Goal: Information Seeking & Learning: Learn about a topic

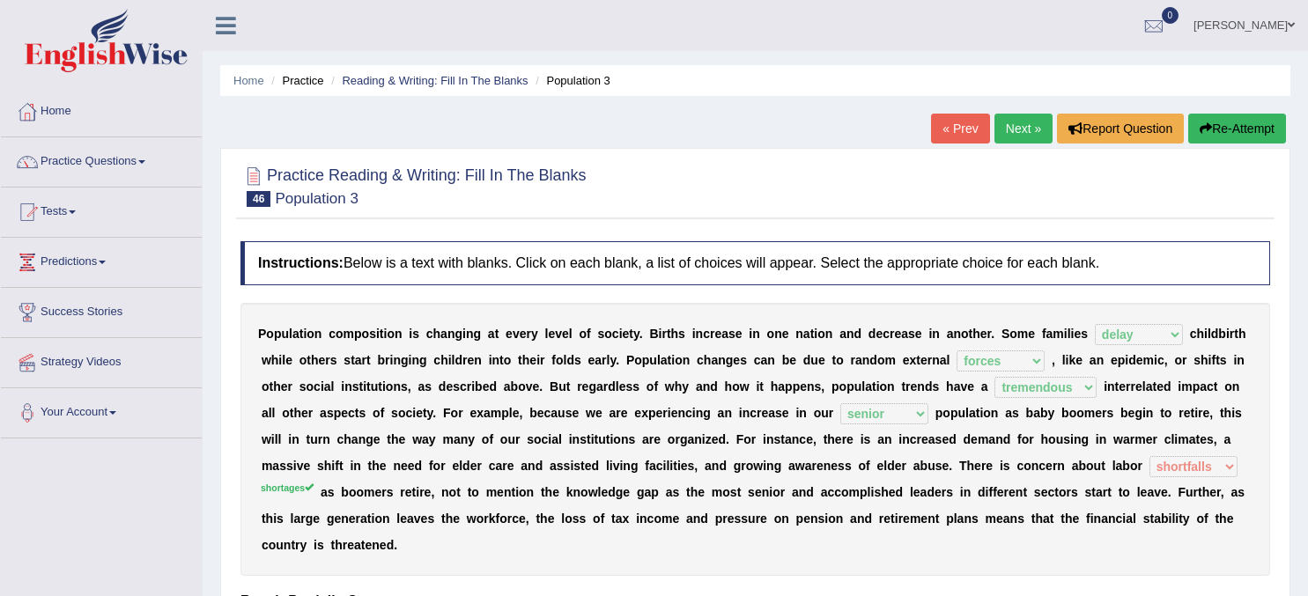
select select "delay"
select select "forces"
select select "tremendous"
select select "senior"
select select "shortfalls"
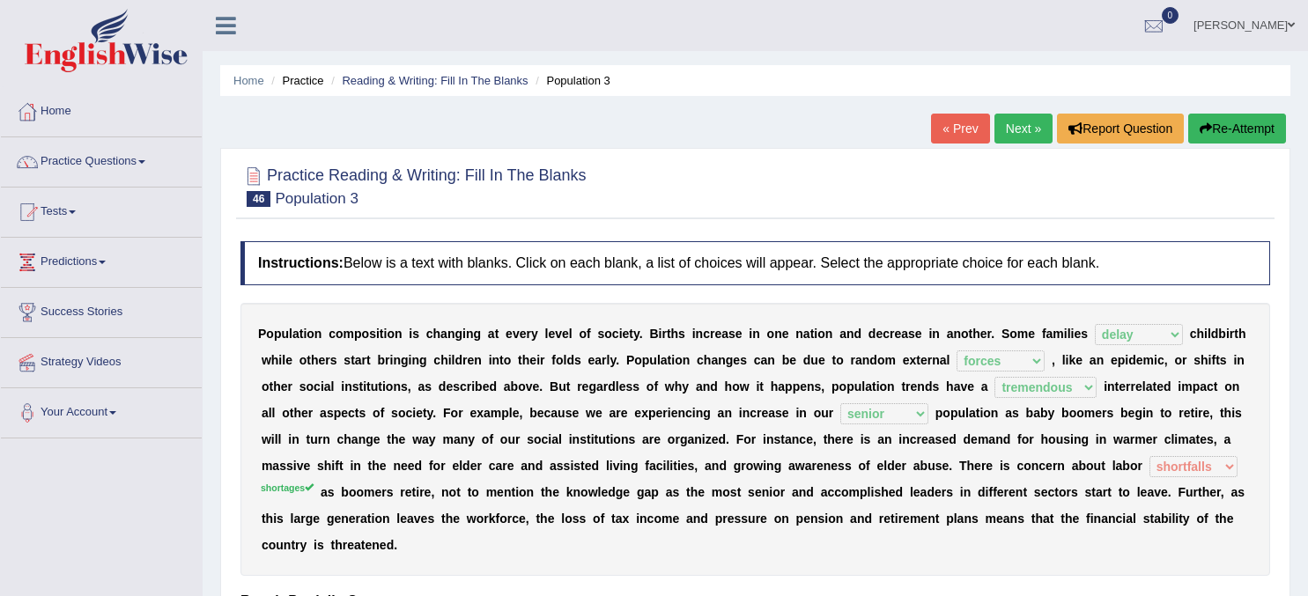
scroll to position [137, 0]
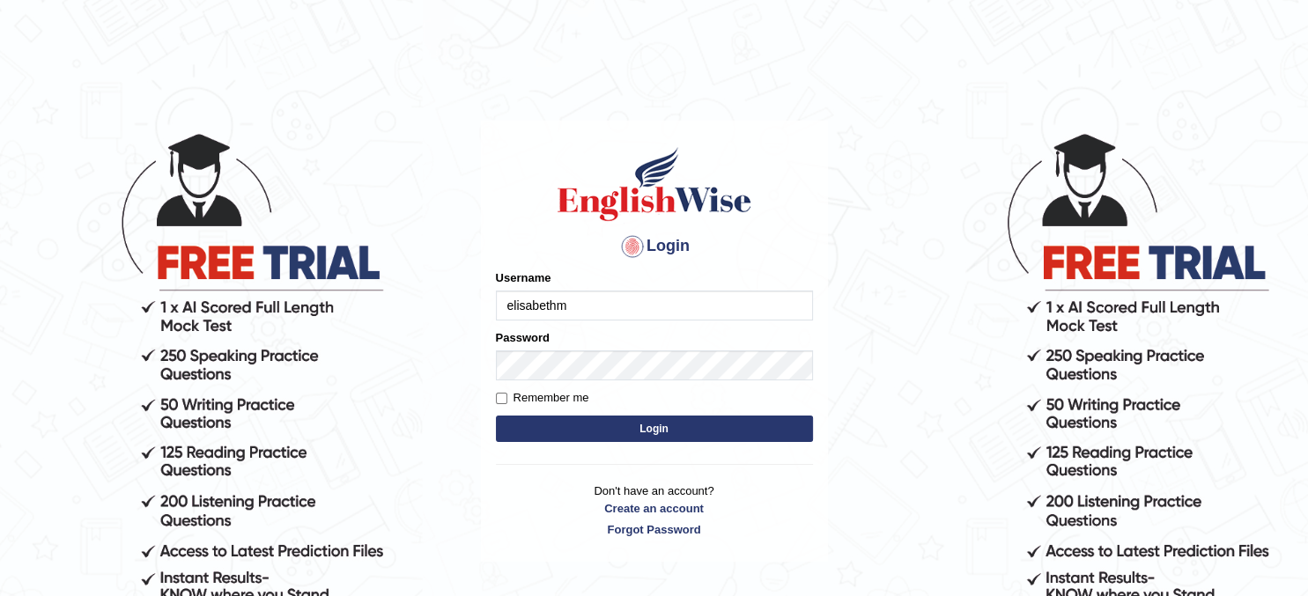
type input "elisabethm"
click at [669, 426] on button "Login" at bounding box center [654, 429] width 317 height 26
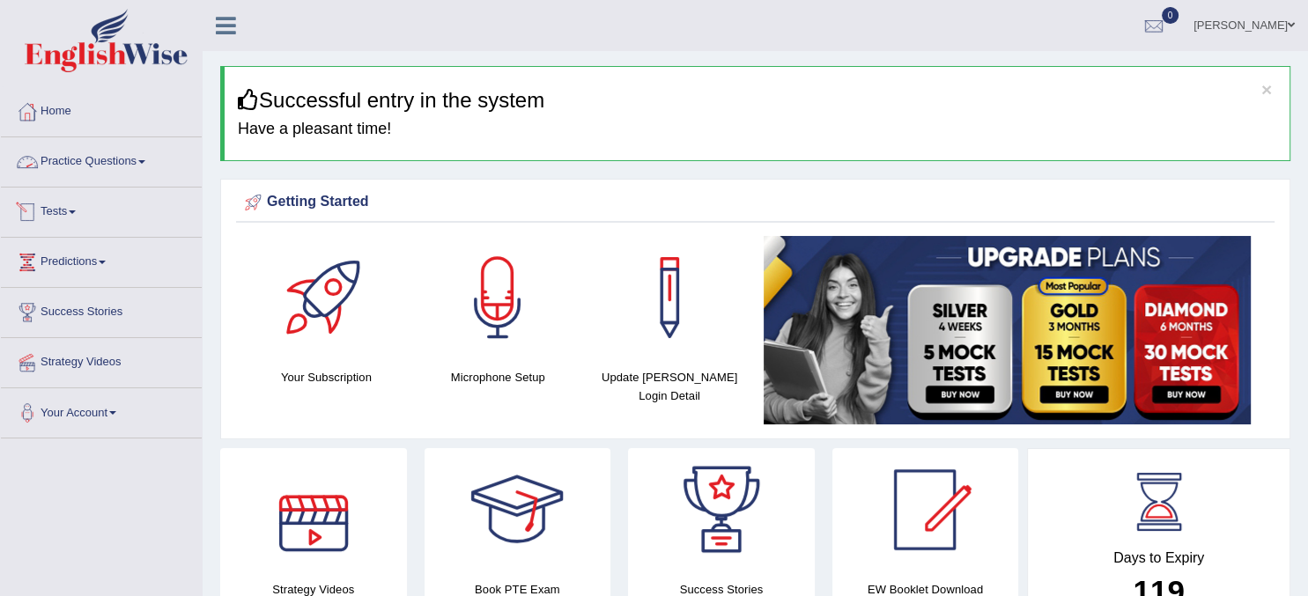
click at [120, 161] on link "Practice Questions" at bounding box center [101, 159] width 201 height 44
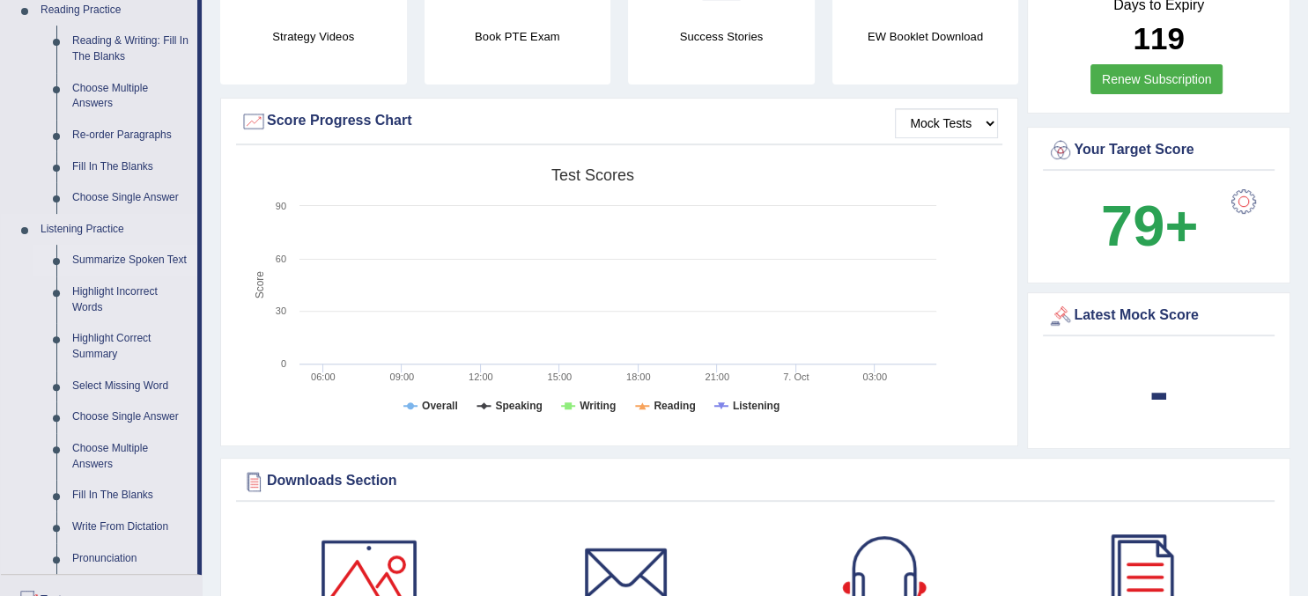
scroll to position [534, 0]
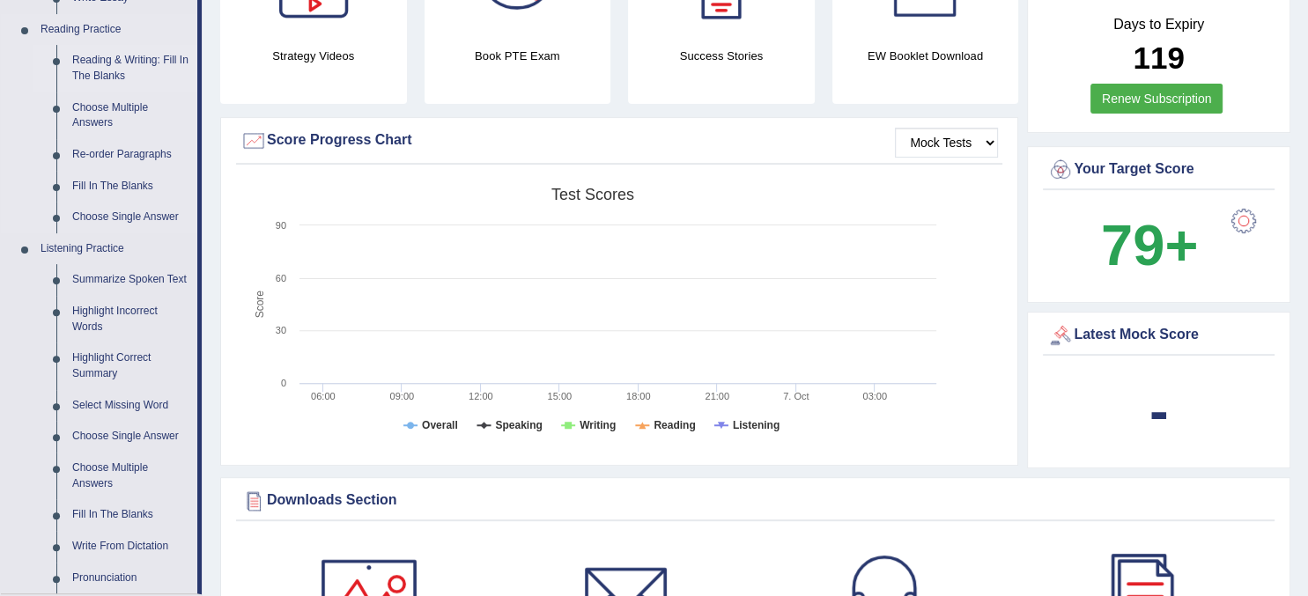
click at [102, 68] on link "Reading & Writing: Fill In The Blanks" at bounding box center [130, 68] width 133 height 47
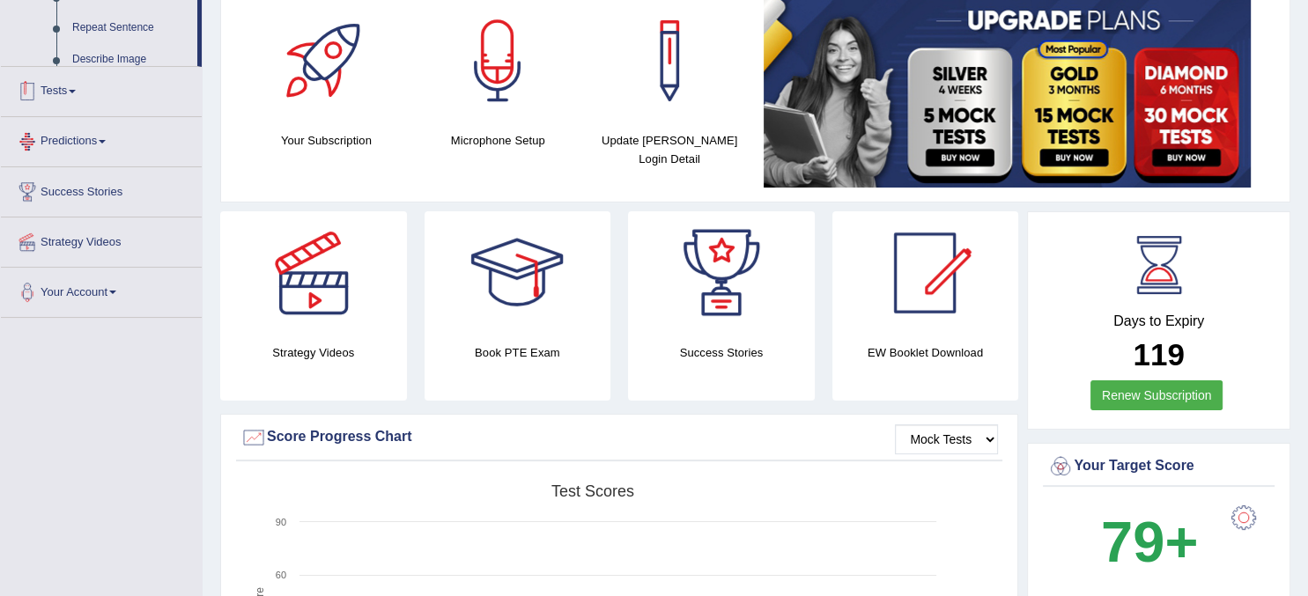
scroll to position [484, 0]
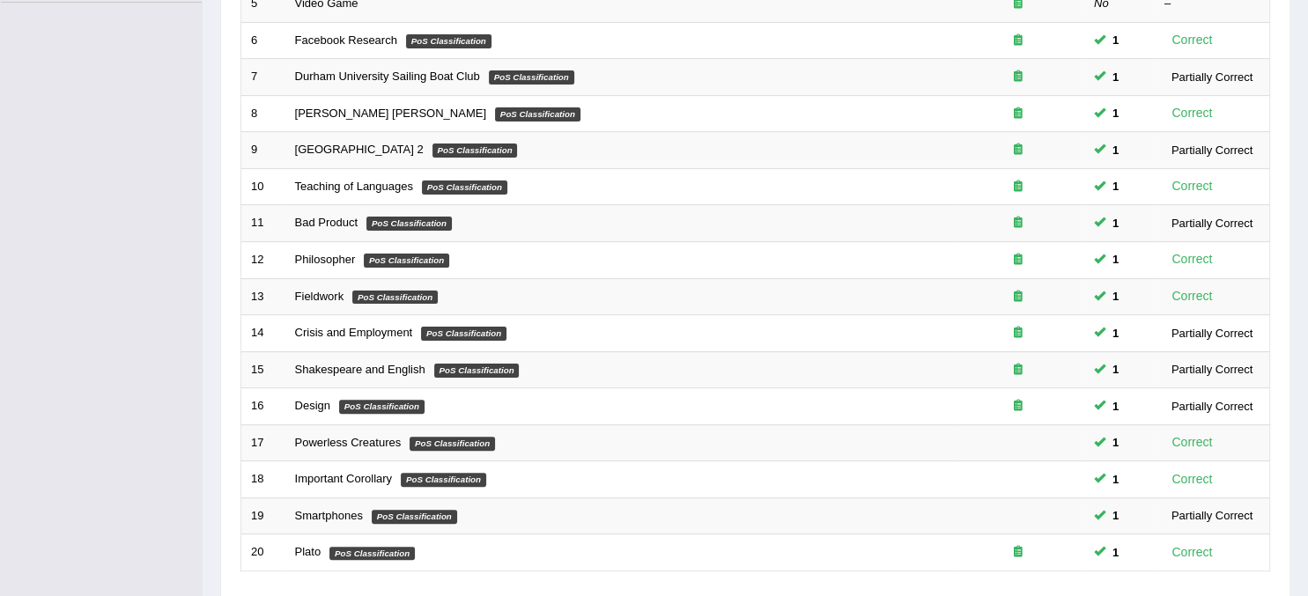
scroll to position [564, 0]
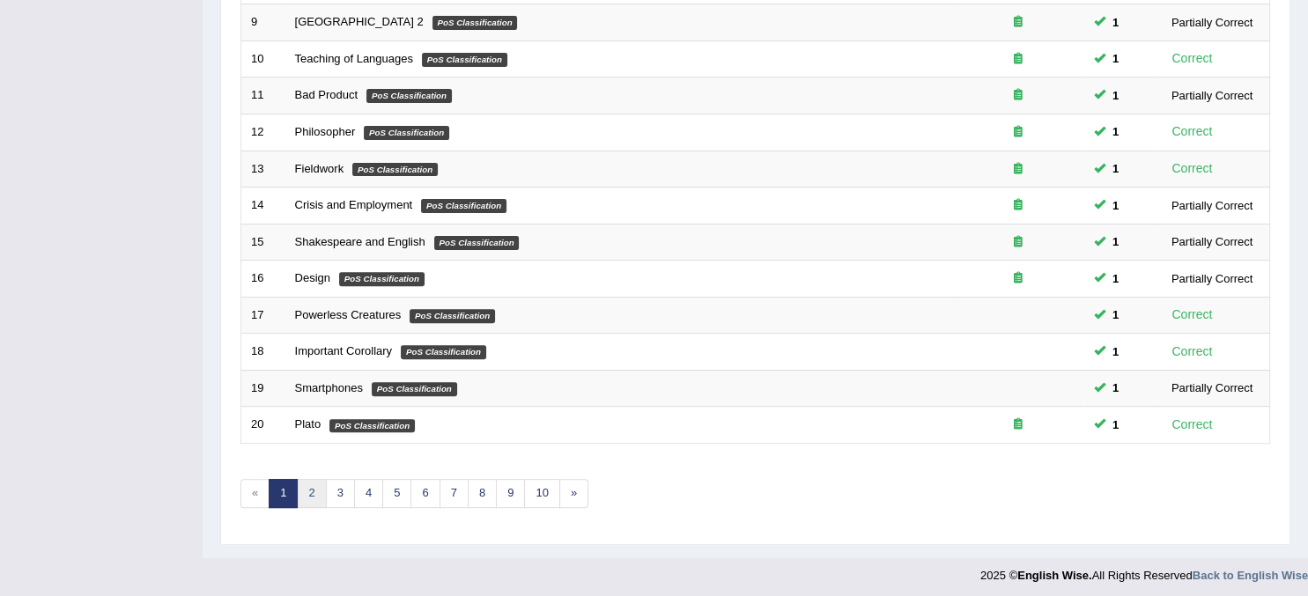
click at [322, 495] on link "2" at bounding box center [311, 493] width 29 height 29
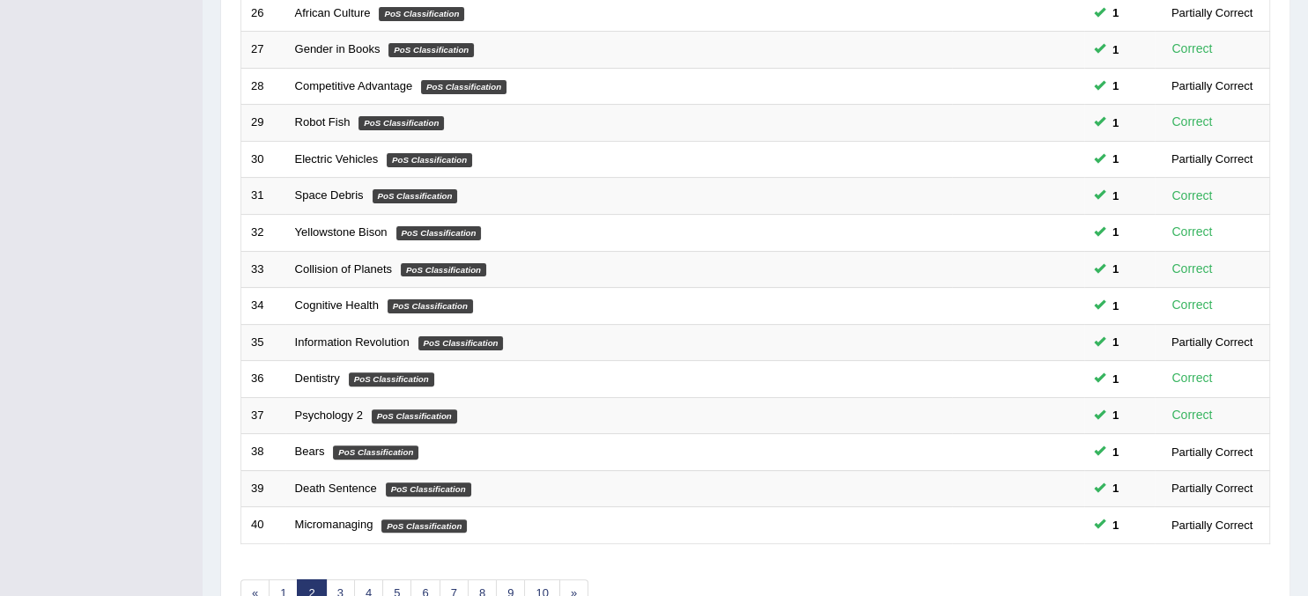
scroll to position [564, 0]
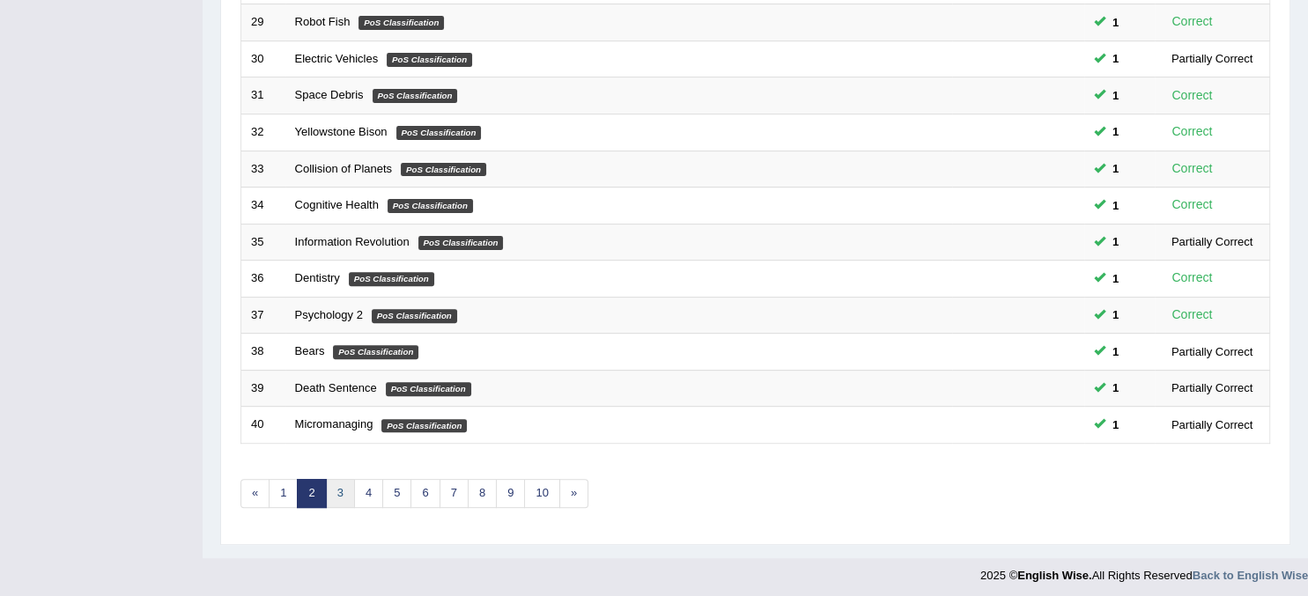
click at [338, 484] on link "3" at bounding box center [340, 493] width 29 height 29
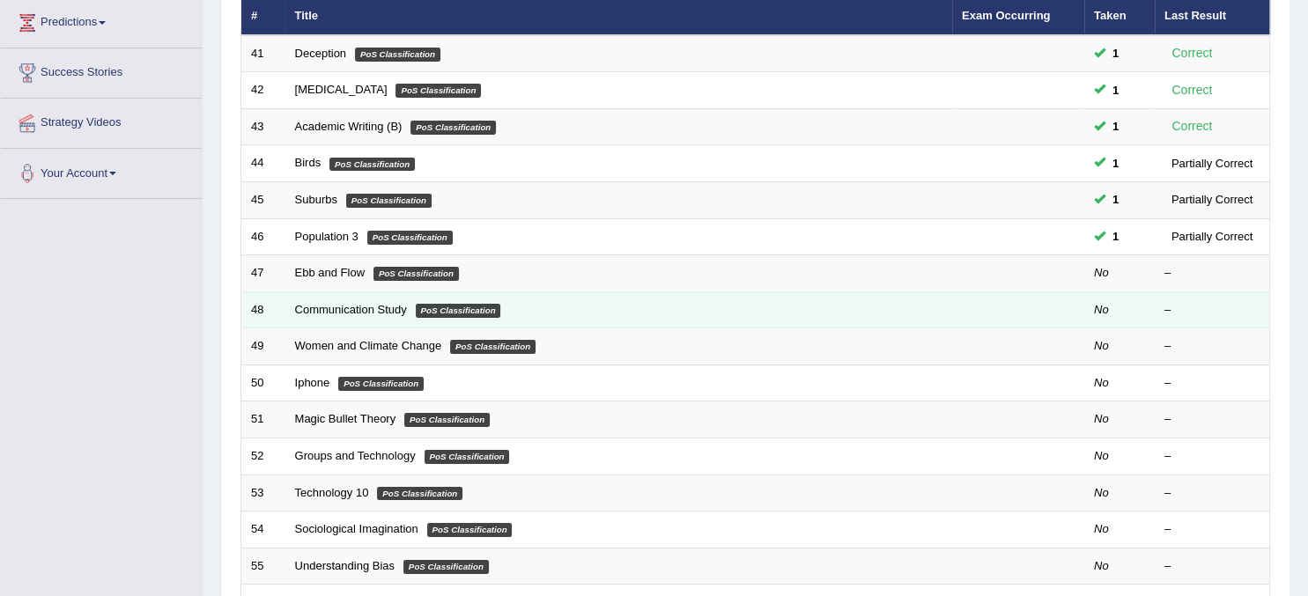
scroll to position [240, 0]
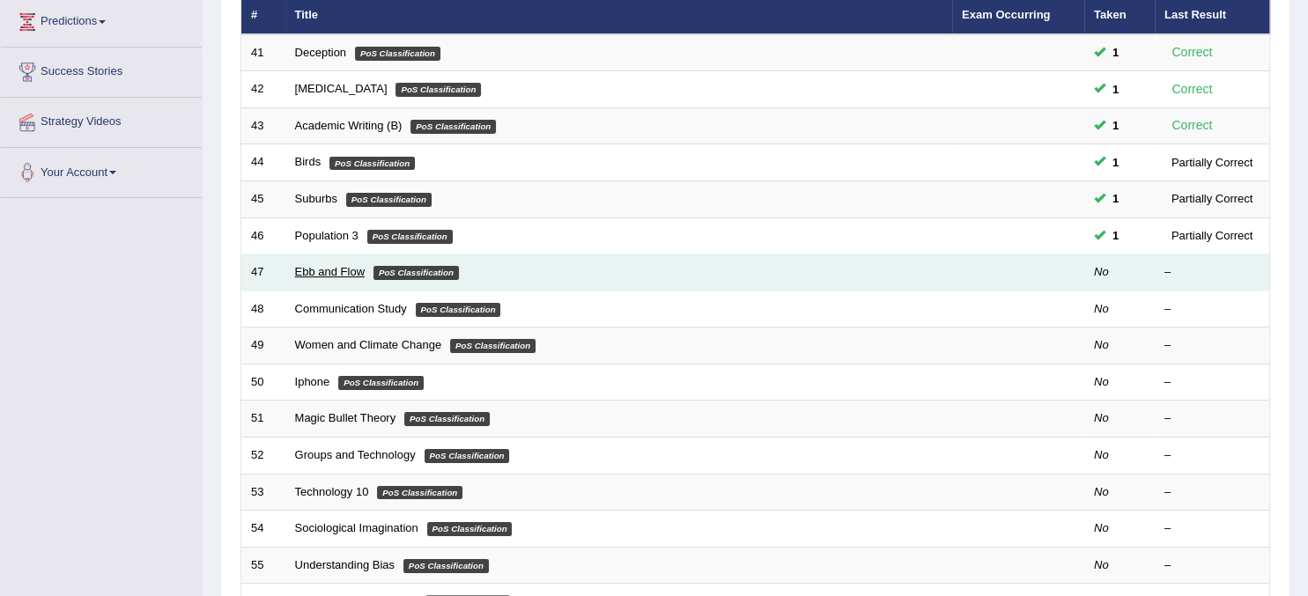
click at [337, 272] on link "Ebb and Flow" at bounding box center [330, 271] width 70 height 13
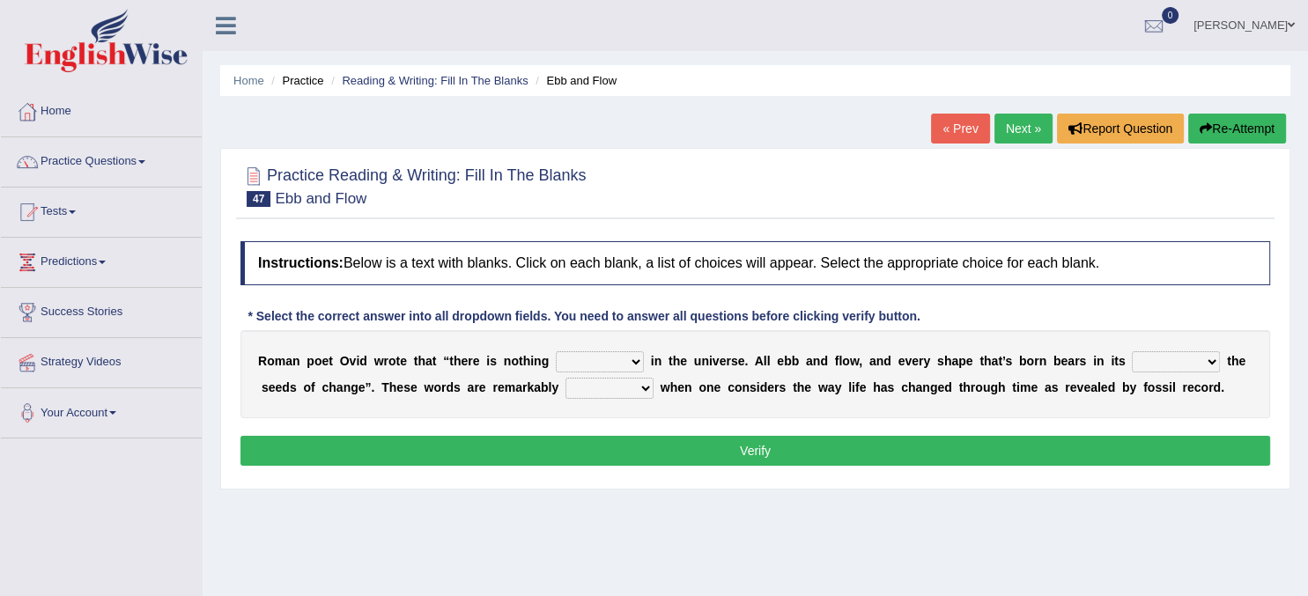
click at [556, 351] on select "orthodox volatile constant cheap" at bounding box center [600, 361] width 88 height 21
select select "constant"
click option "constant" at bounding box center [0, 0] width 0 height 0
click at [1132, 351] on select "heart limb womb brain" at bounding box center [1176, 361] width 88 height 21
select select "womb"
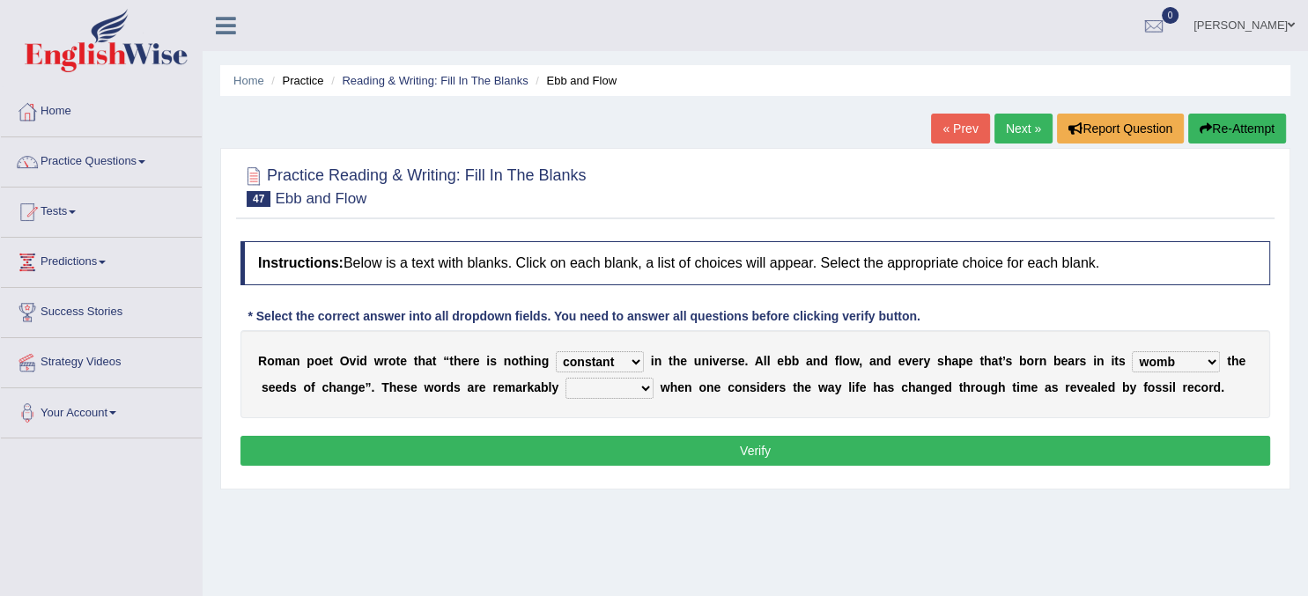
click option "womb" at bounding box center [0, 0] width 0 height 0
click at [566, 378] on select "prevalent detached relevant dominant" at bounding box center [610, 388] width 88 height 21
select select "relevant"
click option "relevant" at bounding box center [0, 0] width 0 height 0
click at [729, 433] on div "Instructions: Below is a text with blanks. Click on each blank, a list of choic…" at bounding box center [755, 357] width 1039 height 248
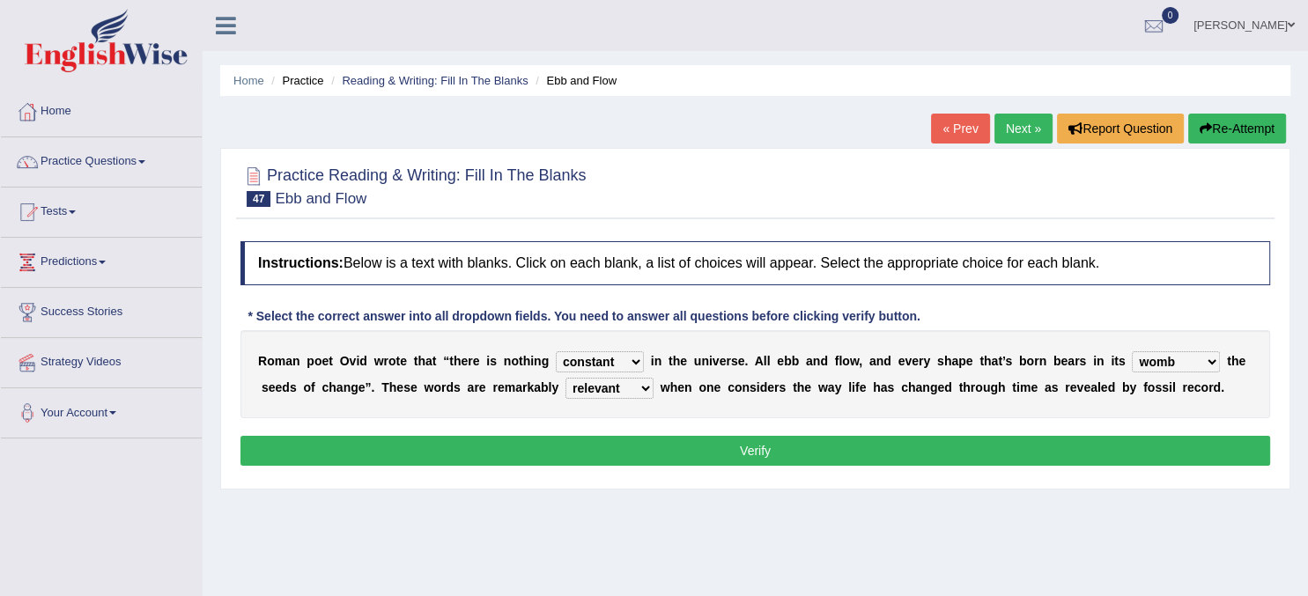
click at [740, 454] on button "Verify" at bounding box center [755, 451] width 1030 height 30
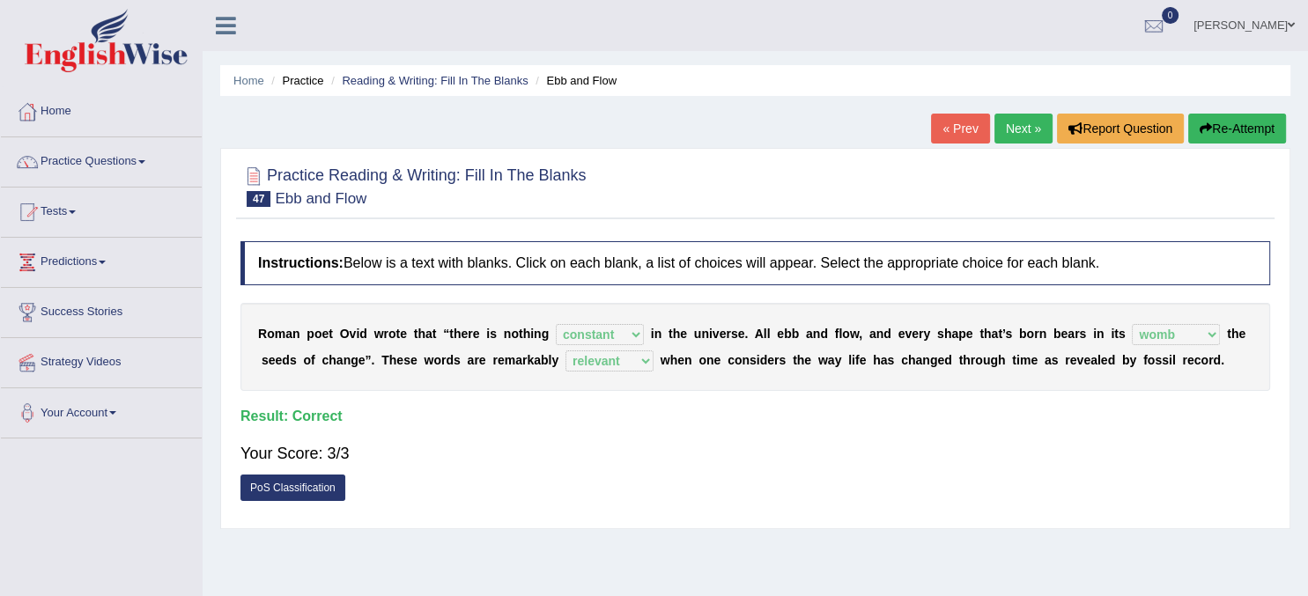
click at [1017, 116] on link "Next »" at bounding box center [1024, 129] width 58 height 30
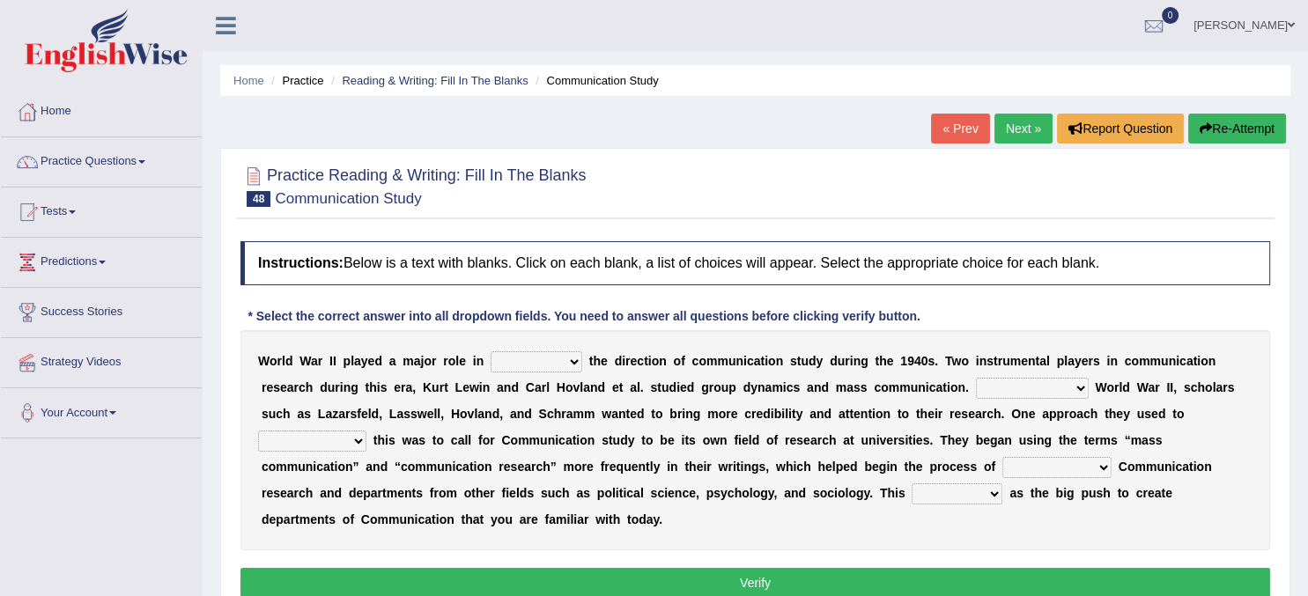
click at [491, 351] on select "shaping sharpening shunning shivering" at bounding box center [537, 361] width 92 height 21
select select "shaping"
click option "shaping" at bounding box center [0, 0] width 0 height 0
click at [976, 378] on select "Being followed To be followed Following Followed" at bounding box center [1032, 388] width 113 height 21
select select "Following"
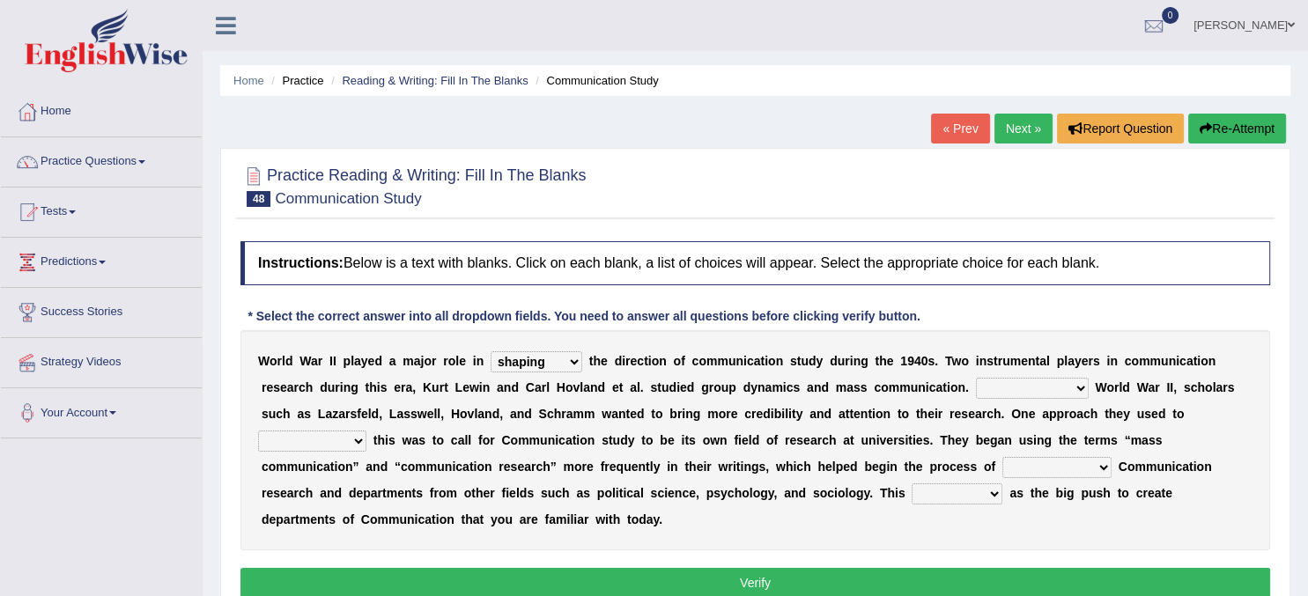
click option "Following" at bounding box center [0, 0] width 0 height 0
click at [258, 431] on select "accompany accomplish acknowledge accommodate" at bounding box center [312, 441] width 108 height 21
select select "accomplish"
click option "accomplish" at bounding box center [0, 0] width 0 height 0
click at [258, 431] on select "accompany accomplish acknowledge accommodate" at bounding box center [312, 441] width 108 height 21
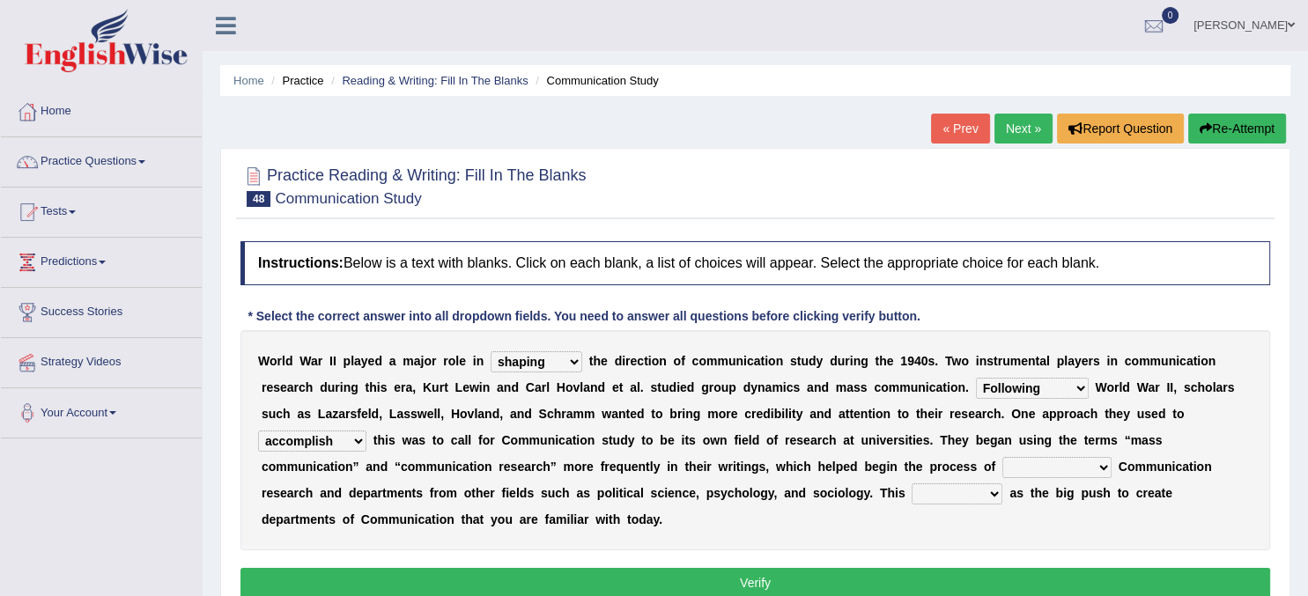
click at [1098, 419] on b at bounding box center [1101, 414] width 7 height 14
click at [1002, 457] on select "discharging distinguishing disputing displaying" at bounding box center [1056, 467] width 109 height 21
select select "distinguishing"
click option "distinguishing" at bounding box center [0, 0] width 0 height 0
click at [912, 484] on select "served considered regarded provided" at bounding box center [957, 494] width 91 height 21
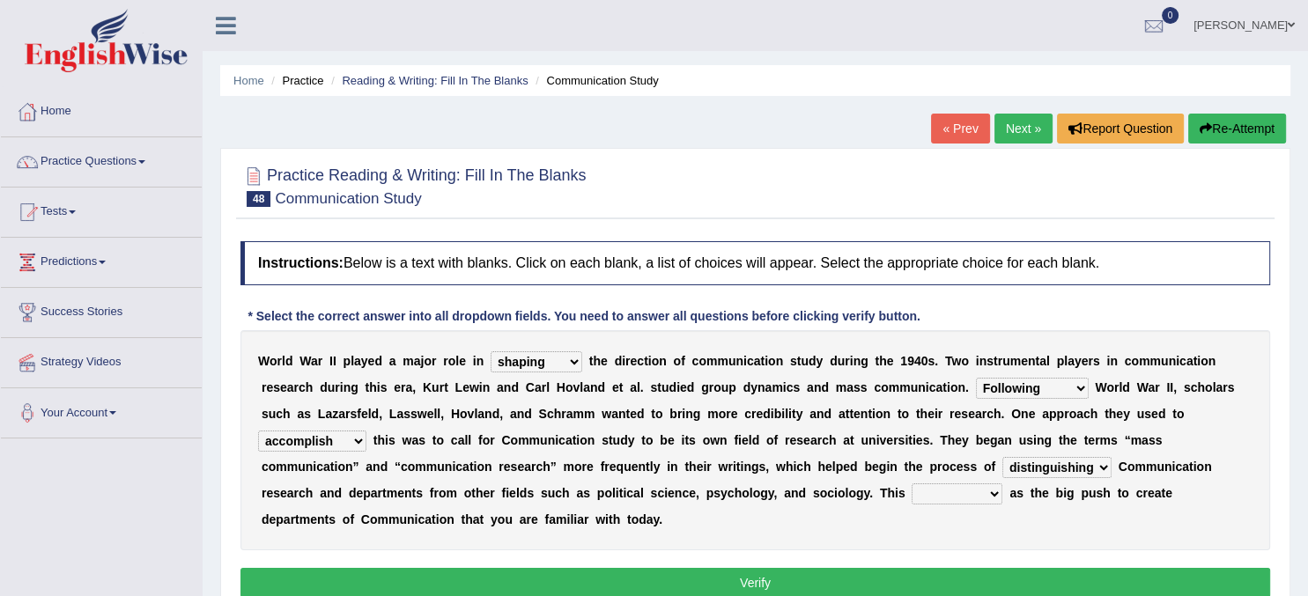
select select "served"
click option "served" at bounding box center [0, 0] width 0 height 0
click at [855, 583] on button "Verify" at bounding box center [755, 583] width 1030 height 30
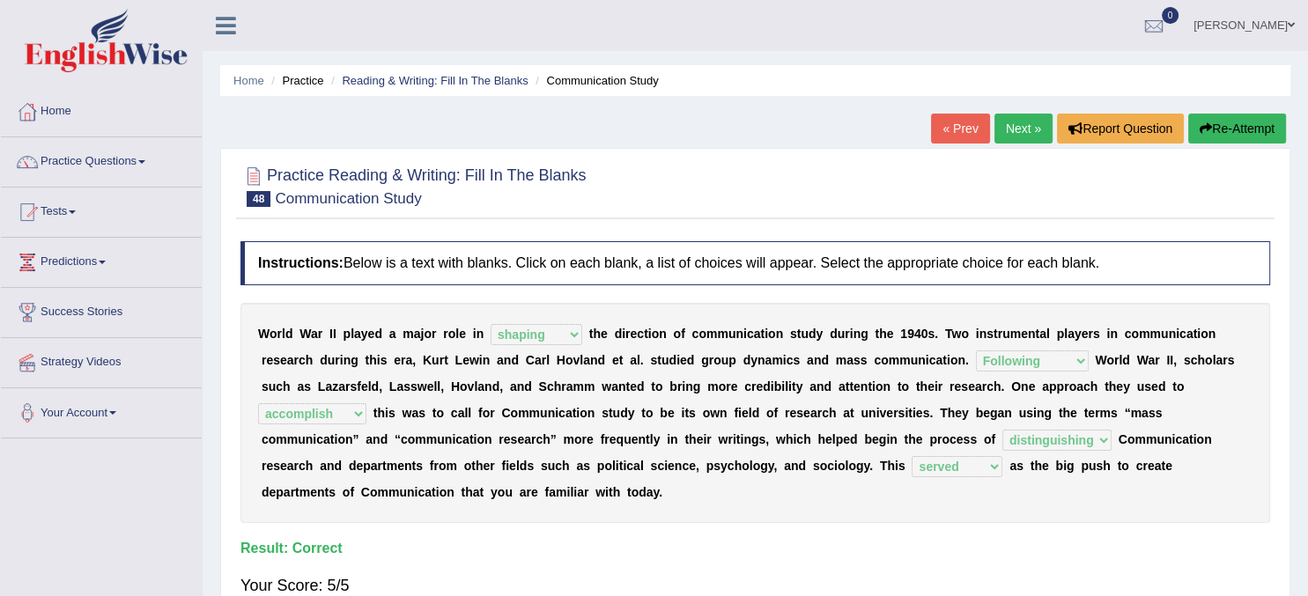
click at [1026, 121] on link "Next »" at bounding box center [1024, 129] width 58 height 30
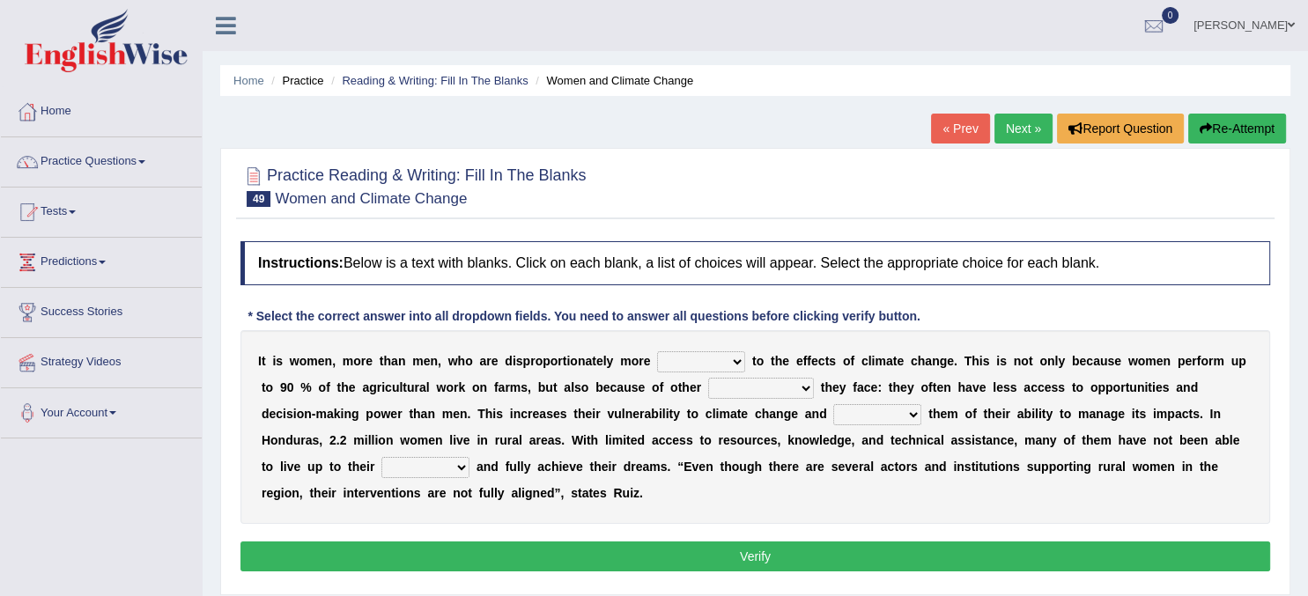
click at [657, 351] on select "defensive beatable vulnerable defective" at bounding box center [701, 361] width 88 height 21
select select "vulnerable"
click option "vulnerable" at bounding box center [0, 0] width 0 height 0
click at [814, 386] on b at bounding box center [817, 388] width 7 height 14
click at [708, 378] on select "chances challenges awkwardness changes" at bounding box center [761, 388] width 106 height 21
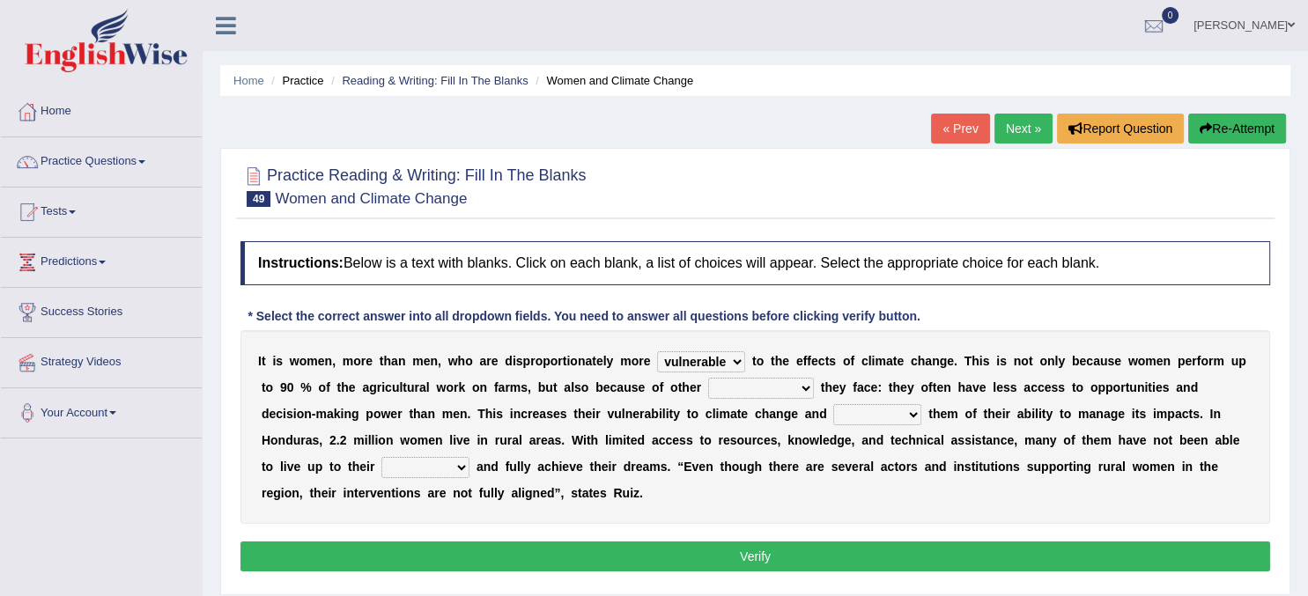
select select "challenges"
click option "challenges" at bounding box center [0, 0] width 0 height 0
click at [833, 404] on select "deprives caprices deposits thrives" at bounding box center [877, 414] width 88 height 21
select select "deprives"
click option "deprives" at bounding box center [0, 0] width 0 height 0
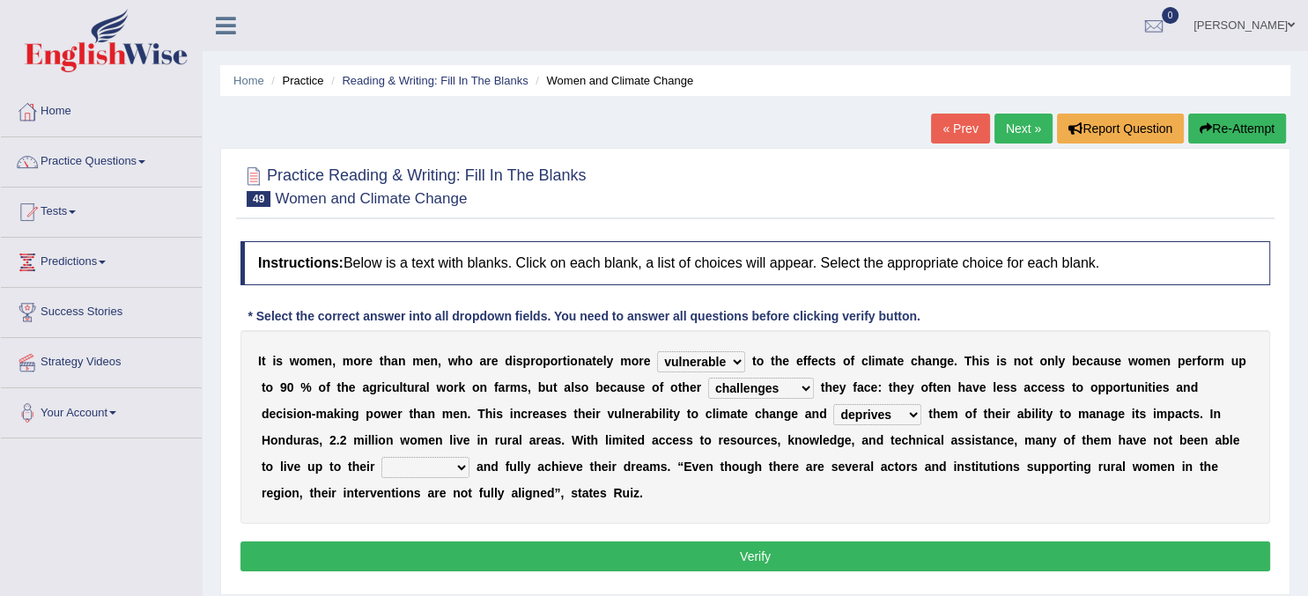
click at [381, 457] on select "endurance patience capacities publicity" at bounding box center [425, 467] width 88 height 21
select select "capacities"
click option "capacities" at bounding box center [0, 0] width 0 height 0
click at [922, 551] on button "Verify" at bounding box center [755, 557] width 1030 height 30
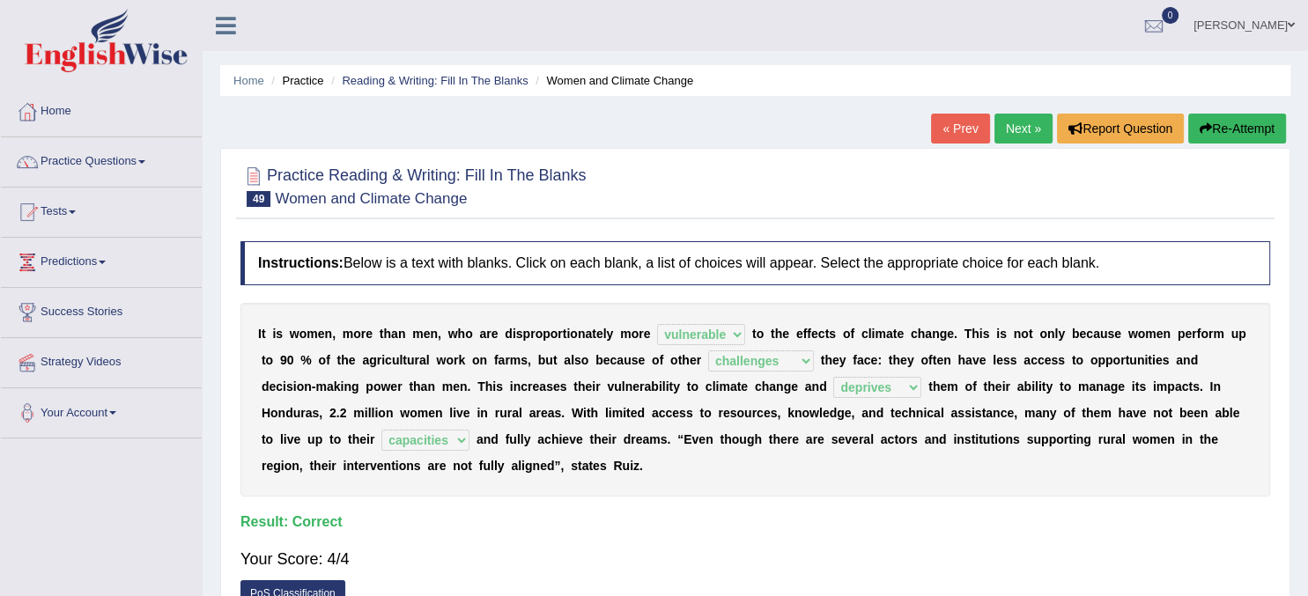
click at [1023, 129] on link "Next »" at bounding box center [1024, 129] width 58 height 30
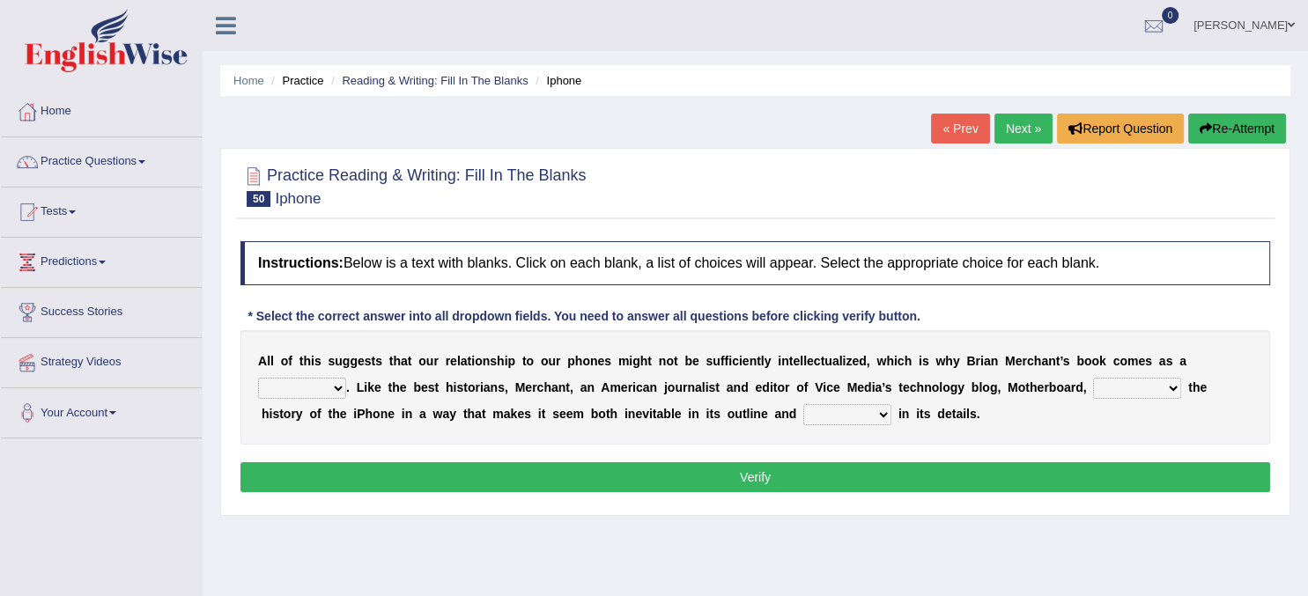
click at [258, 378] on select "privilege relief demotion flash" at bounding box center [302, 388] width 88 height 21
select select "privilege"
click option "privilege" at bounding box center [0, 0] width 0 height 0
click at [1093, 378] on select "enriches unpacks detours contorts" at bounding box center [1137, 388] width 88 height 21
select select "unpacks"
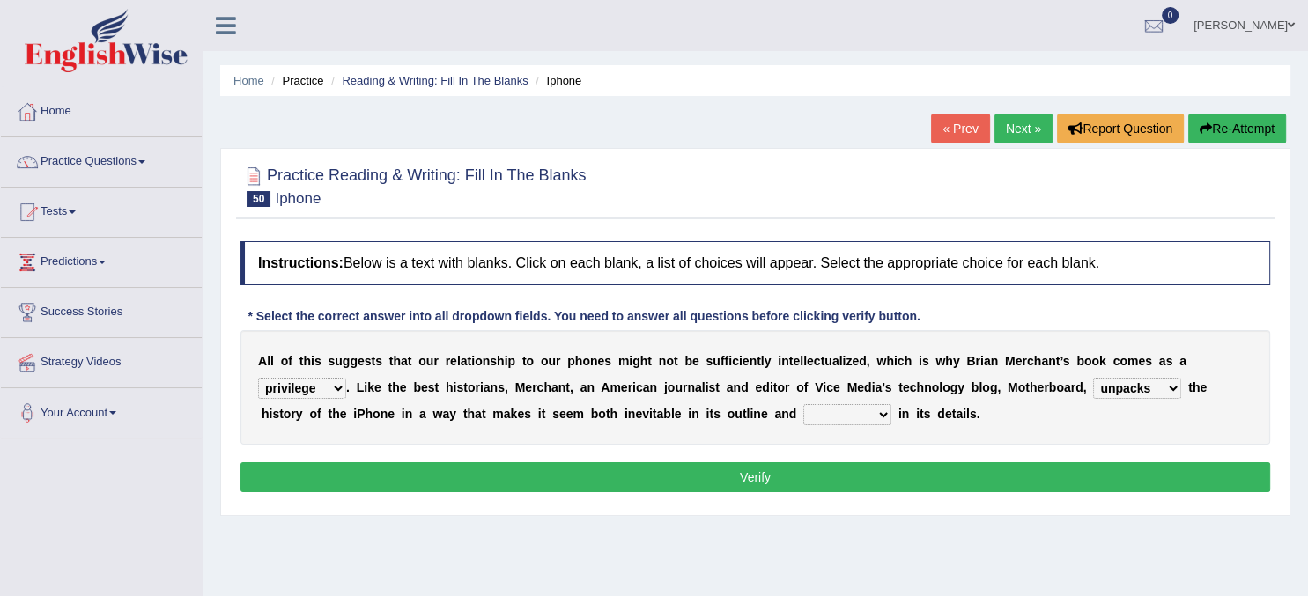
click option "unpacks" at bounding box center [0, 0] width 0 height 0
click at [894, 408] on b at bounding box center [894, 414] width 7 height 14
click at [803, 404] on select "surprises surprised surprising surprise" at bounding box center [847, 414] width 88 height 21
select select "surprising"
click option "surprising" at bounding box center [0, 0] width 0 height 0
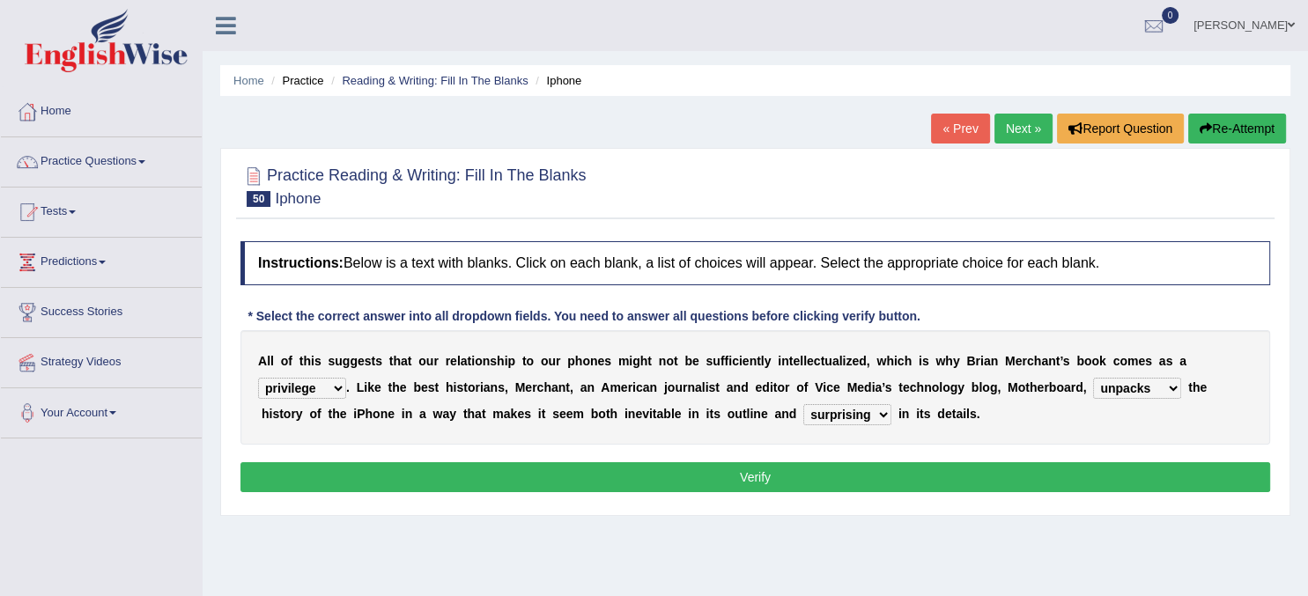
click at [258, 378] on select "privilege relief demotion flash" at bounding box center [302, 388] width 88 height 21
select select "flash"
click option "flash" at bounding box center [0, 0] width 0 height 0
click at [1093, 378] on select "enriches unpacks detours contorts" at bounding box center [1137, 388] width 88 height 21
click at [813, 477] on button "Verify" at bounding box center [755, 477] width 1030 height 30
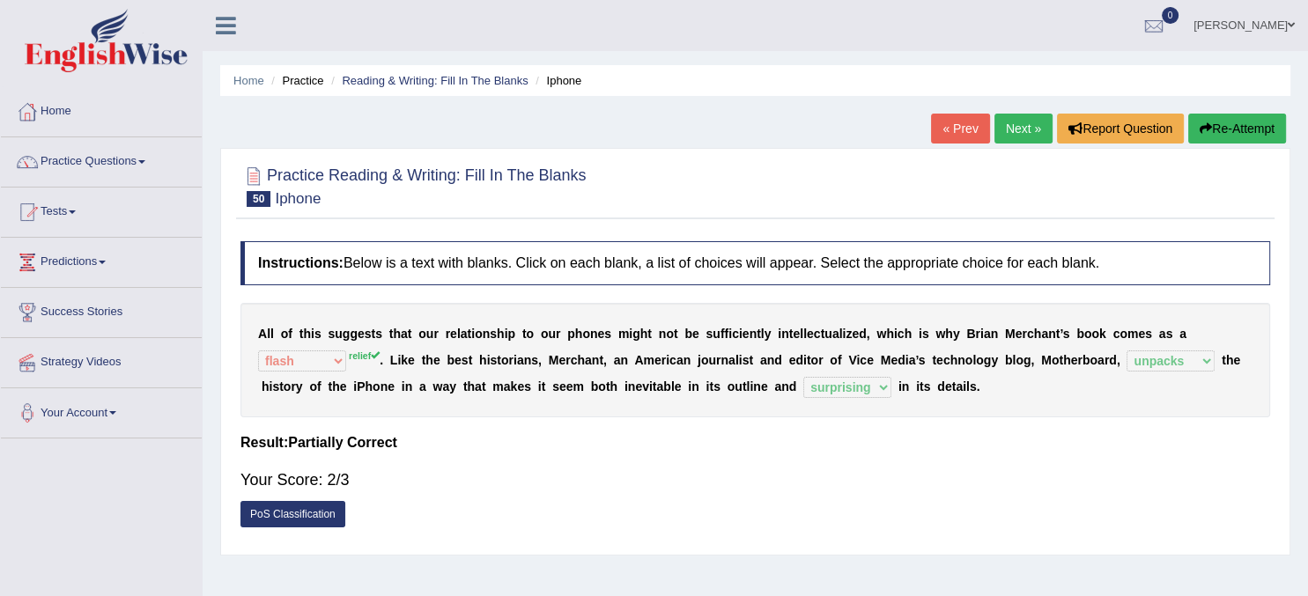
click at [1010, 122] on link "Next »" at bounding box center [1024, 129] width 58 height 30
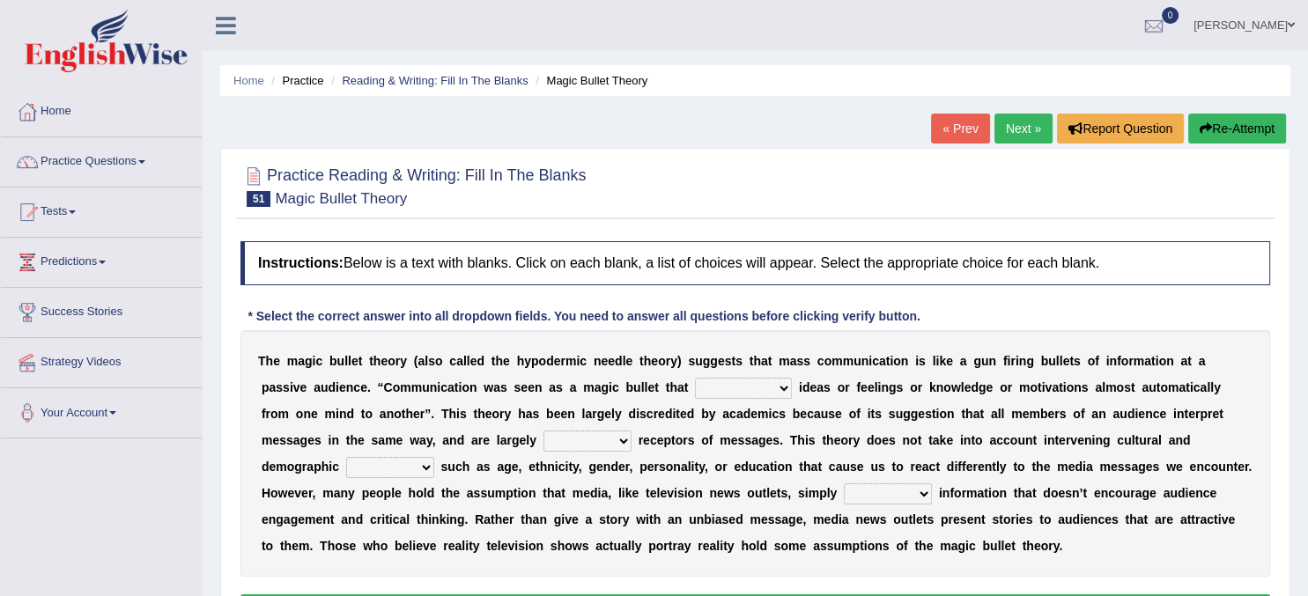
click at [695, 378] on select "transported translated transferred transformed" at bounding box center [743, 388] width 97 height 21
select select "translated"
click option "translated" at bounding box center [0, 0] width 0 height 0
click at [544, 431] on select "negative active positive passive" at bounding box center [588, 441] width 88 height 21
select select "passive"
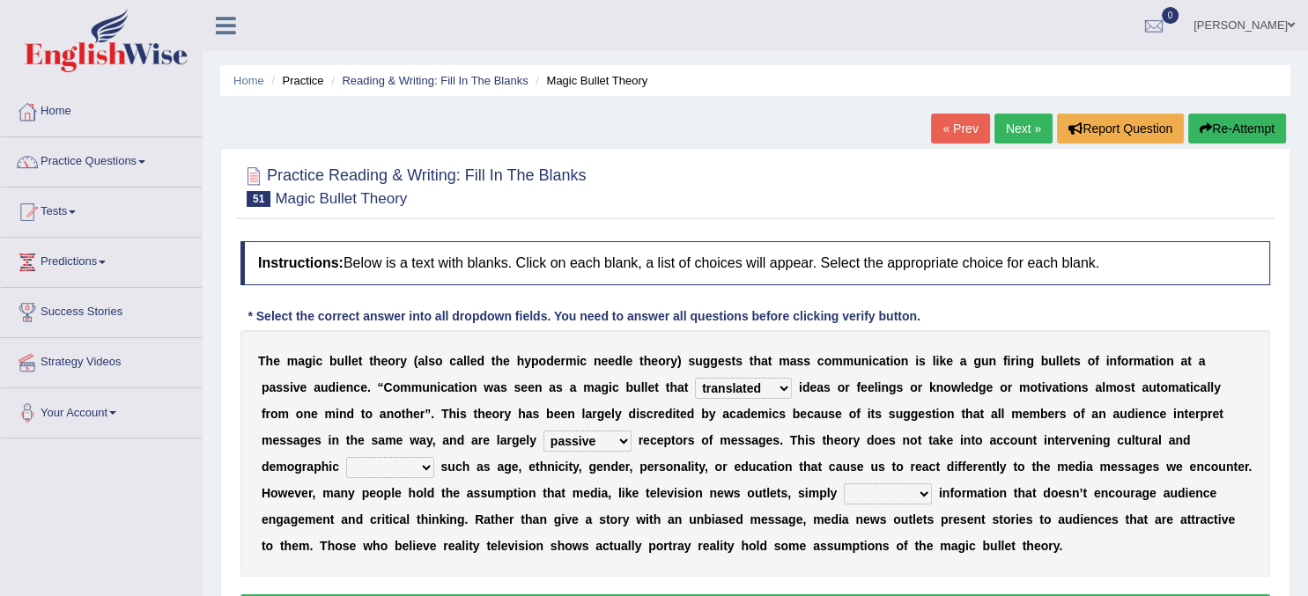
click option "passive" at bounding box center [0, 0] width 0 height 0
click at [346, 457] on select "variables varies varieties variations" at bounding box center [390, 467] width 88 height 21
select select "variables"
click option "variables" at bounding box center [0, 0] width 0 height 0
click at [844, 484] on select "respond resume release request" at bounding box center [888, 494] width 88 height 21
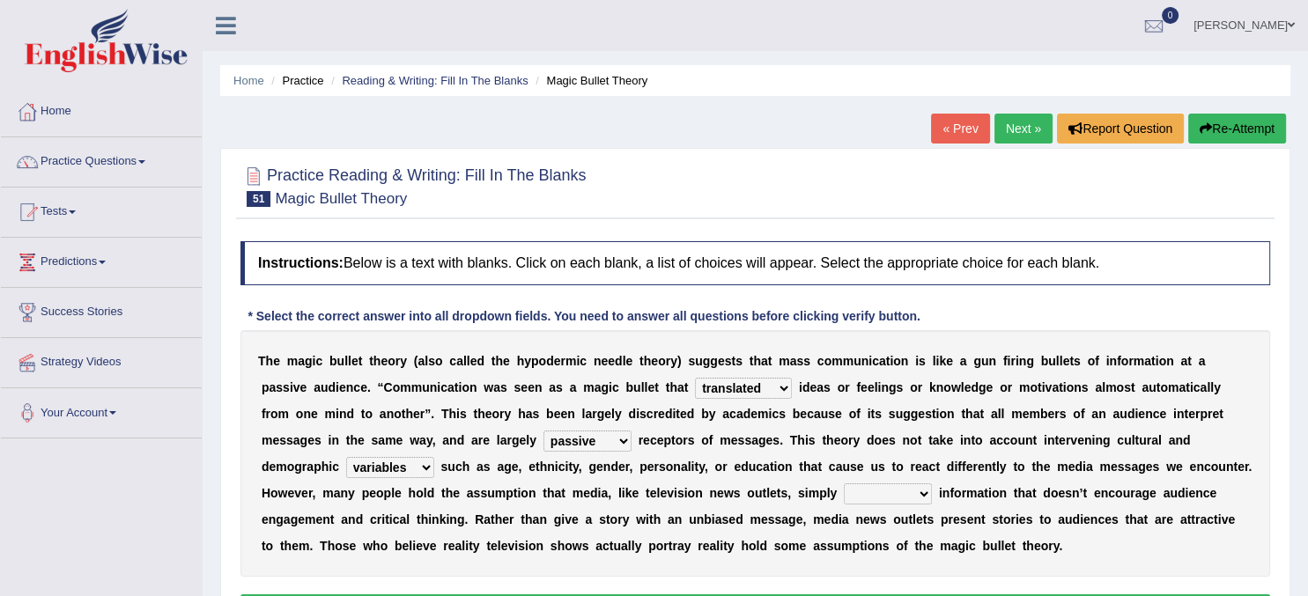
select select "release"
click option "release" at bounding box center [0, 0] width 0 height 0
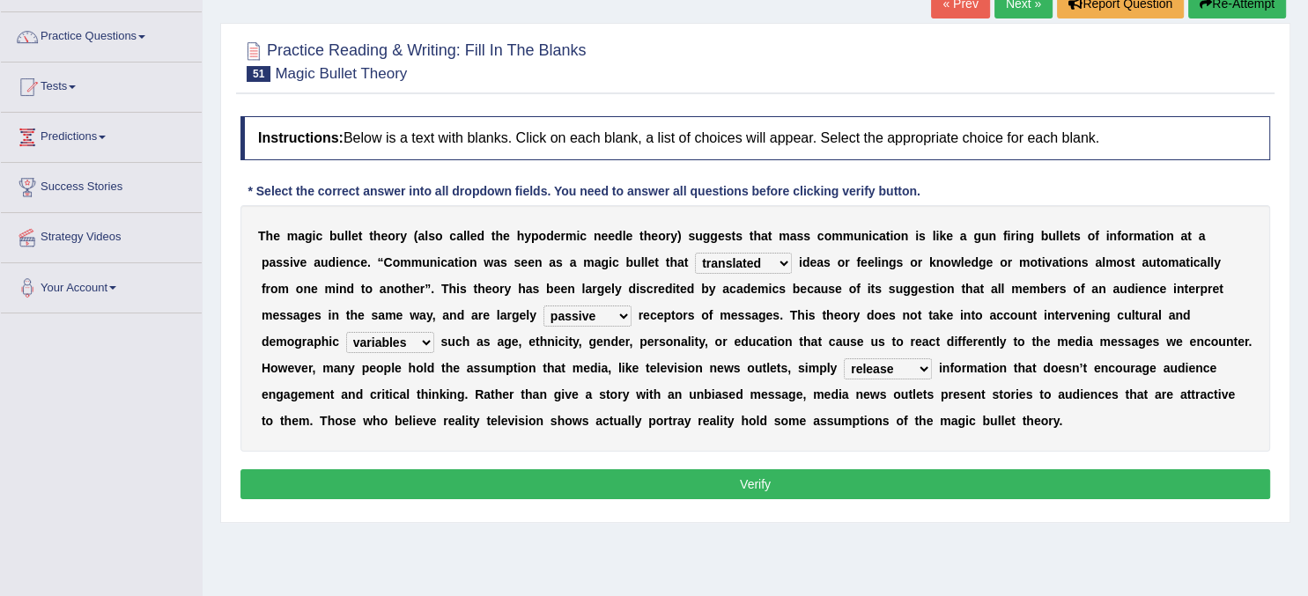
scroll to position [126, 0]
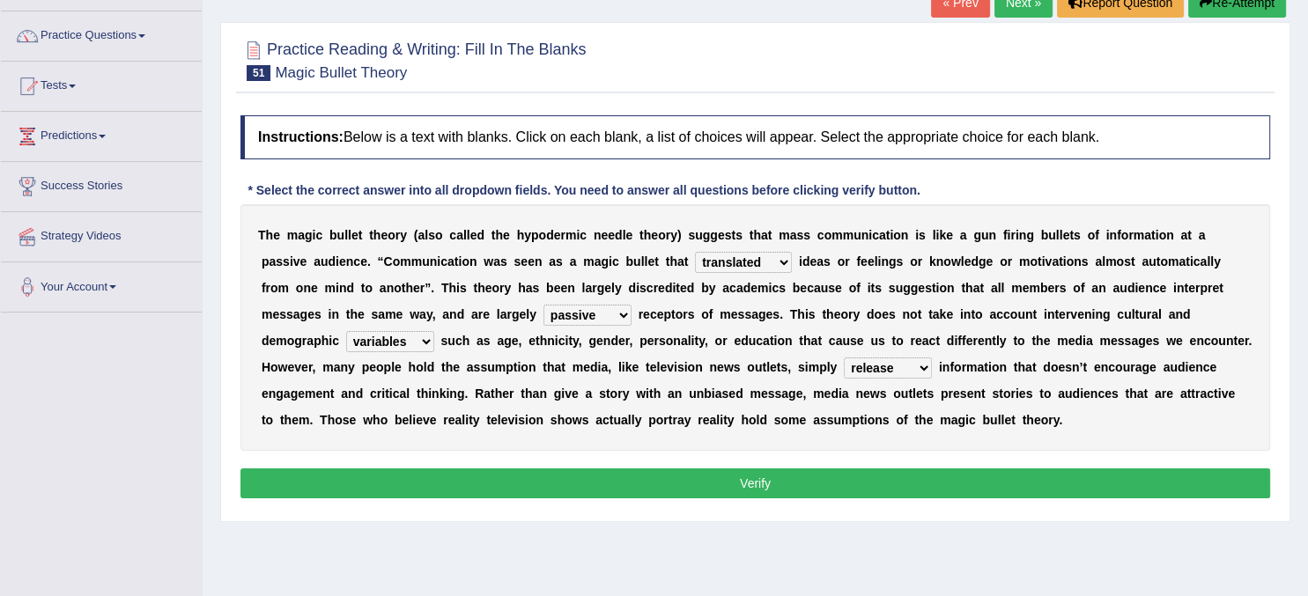
click at [816, 477] on button "Verify" at bounding box center [755, 484] width 1030 height 30
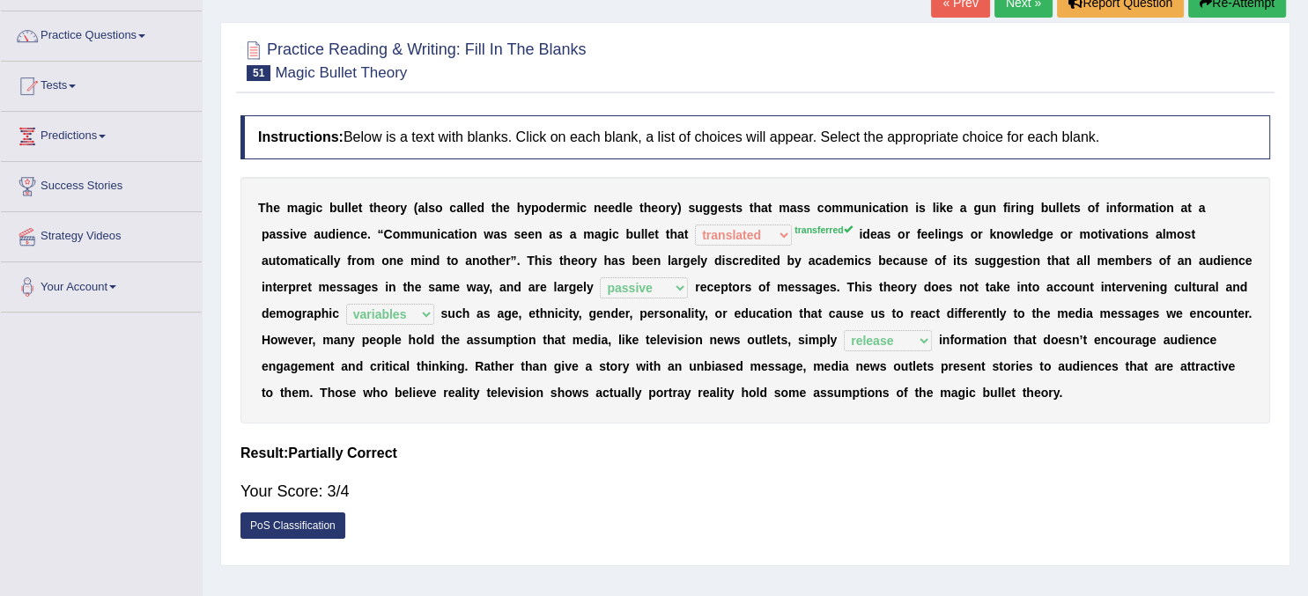
click at [816, 470] on body "Toggle navigation Home Practice Questions Speaking Practice Read Aloud Repeat S…" at bounding box center [654, 172] width 1308 height 596
click at [1003, 11] on link "Next »" at bounding box center [1024, 3] width 58 height 30
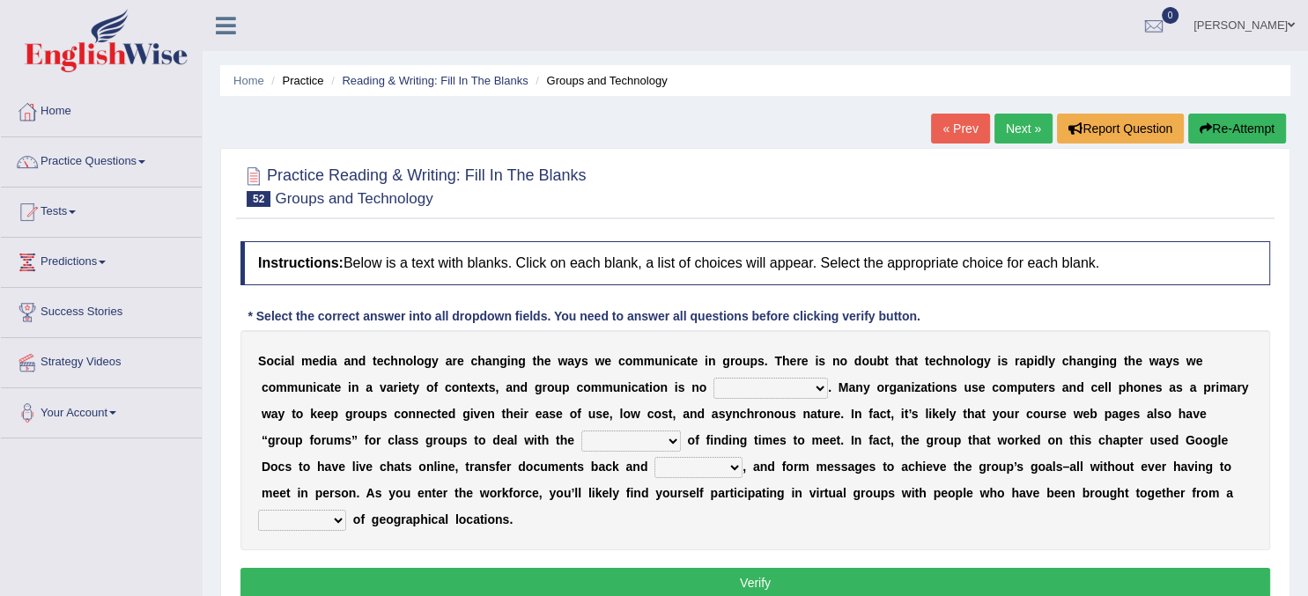
click at [714, 378] on select "exception exemplification extradition excursion" at bounding box center [771, 388] width 115 height 21
select select "exception"
click option "exception" at bounding box center [0, 0] width 0 height 0
click at [581, 431] on select "localities liabilities complexities causalities" at bounding box center [631, 441] width 100 height 21
select select "complexities"
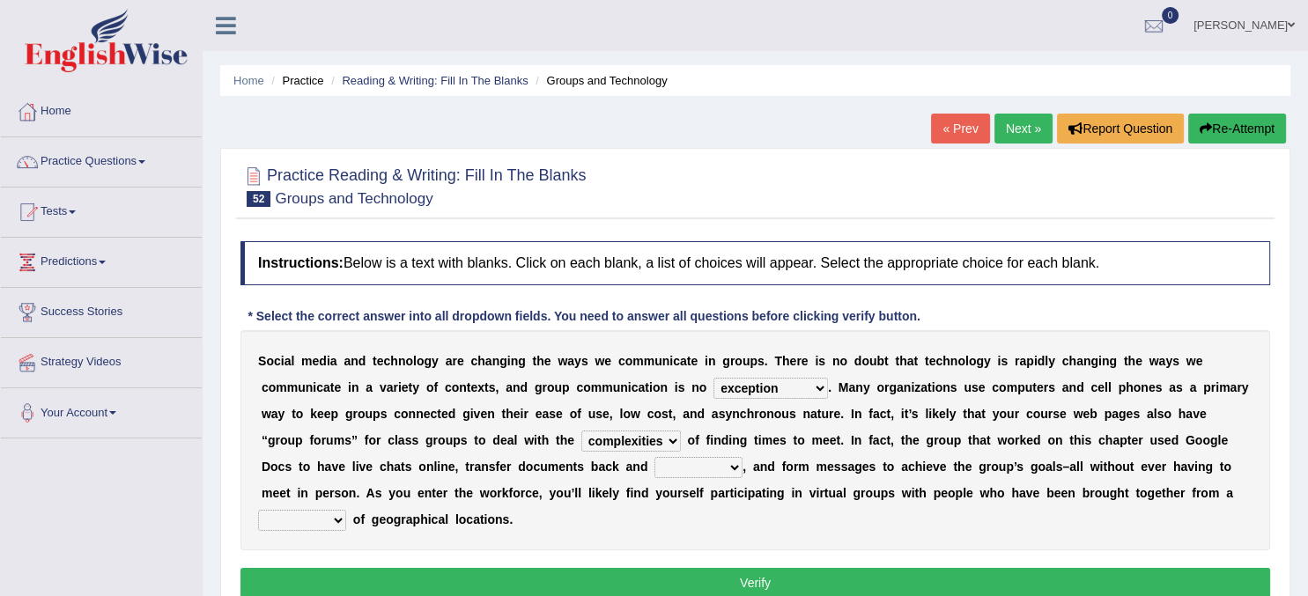
click option "complexities" at bounding box center [0, 0] width 0 height 0
click at [655, 457] on select "fill forth toward beyond" at bounding box center [699, 467] width 88 height 21
select select "forth"
click option "forth" at bounding box center [0, 0] width 0 height 0
click at [258, 510] on select "form variety kind variation" at bounding box center [302, 520] width 88 height 21
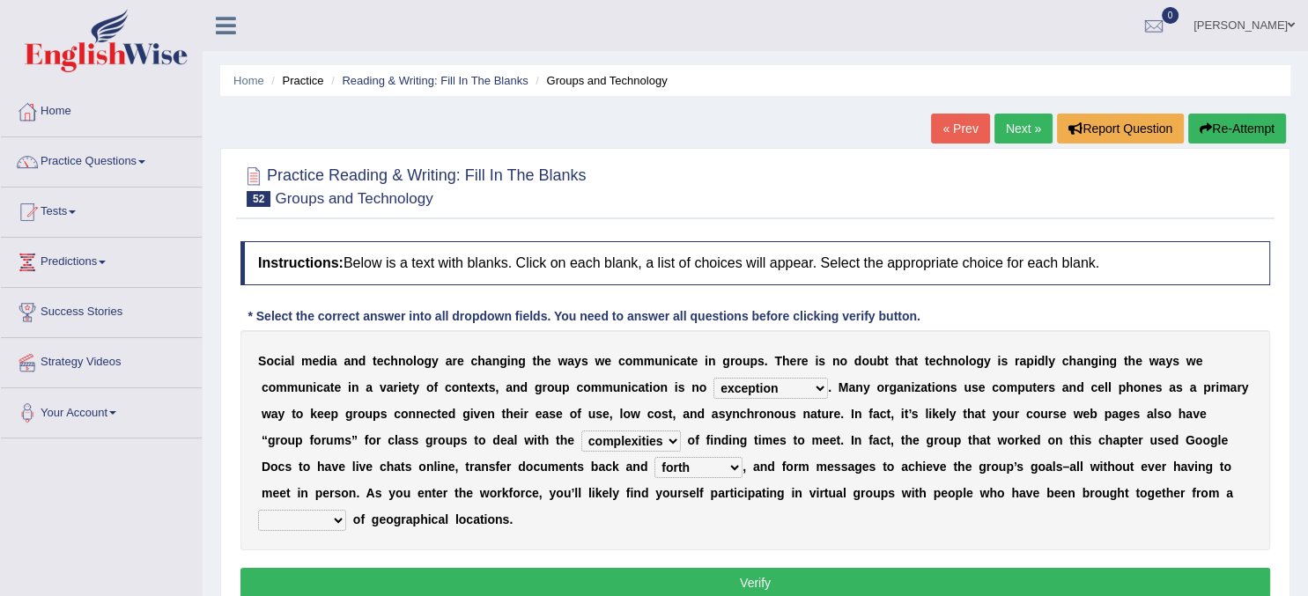
select select "variety"
click option "variety" at bounding box center [0, 0] width 0 height 0
click at [462, 580] on button "Verify" at bounding box center [755, 583] width 1030 height 30
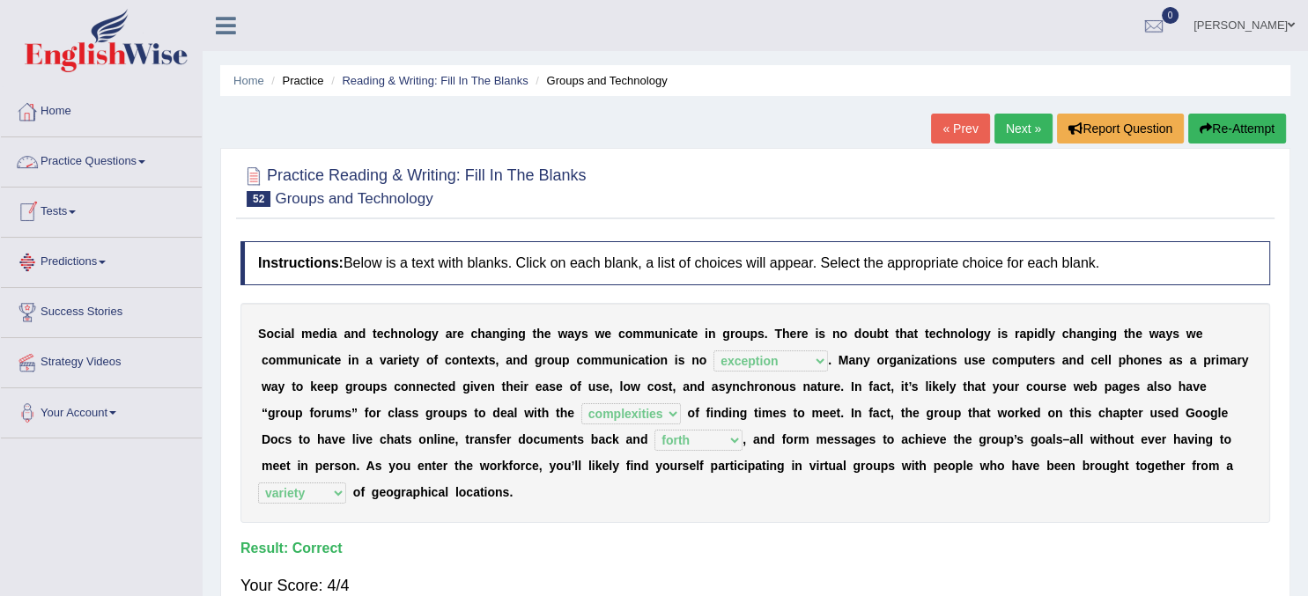
click at [130, 167] on link "Practice Questions" at bounding box center [101, 159] width 201 height 44
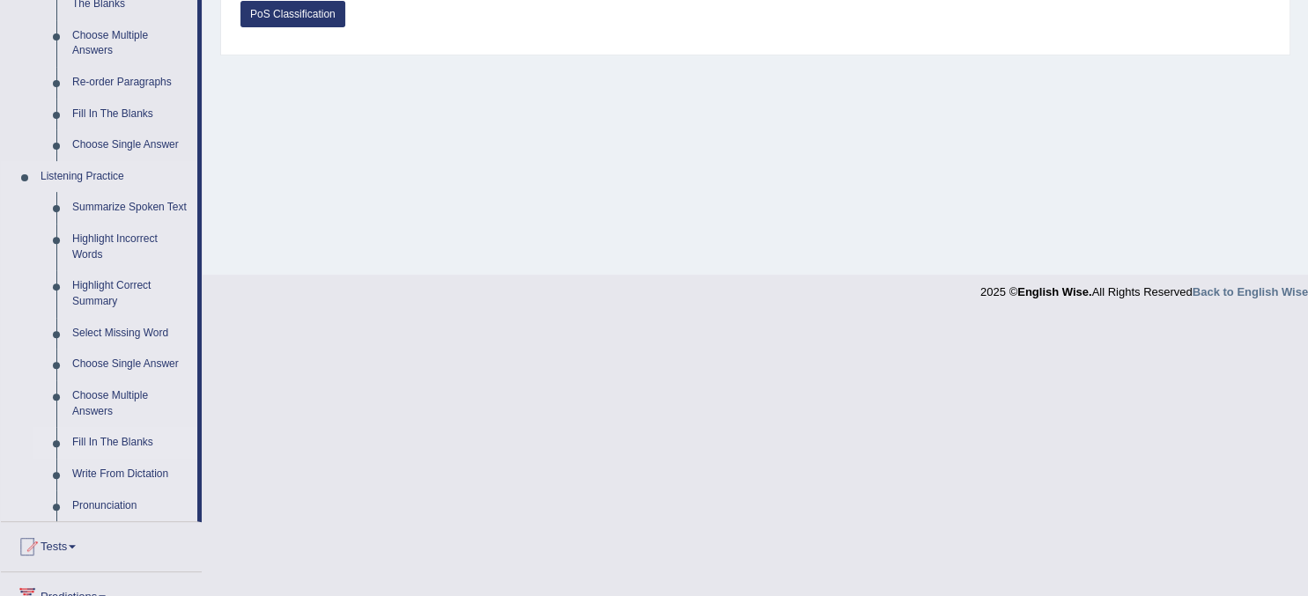
scroll to position [605, 0]
click at [138, 246] on link "Highlight Incorrect Words" at bounding box center [130, 248] width 133 height 47
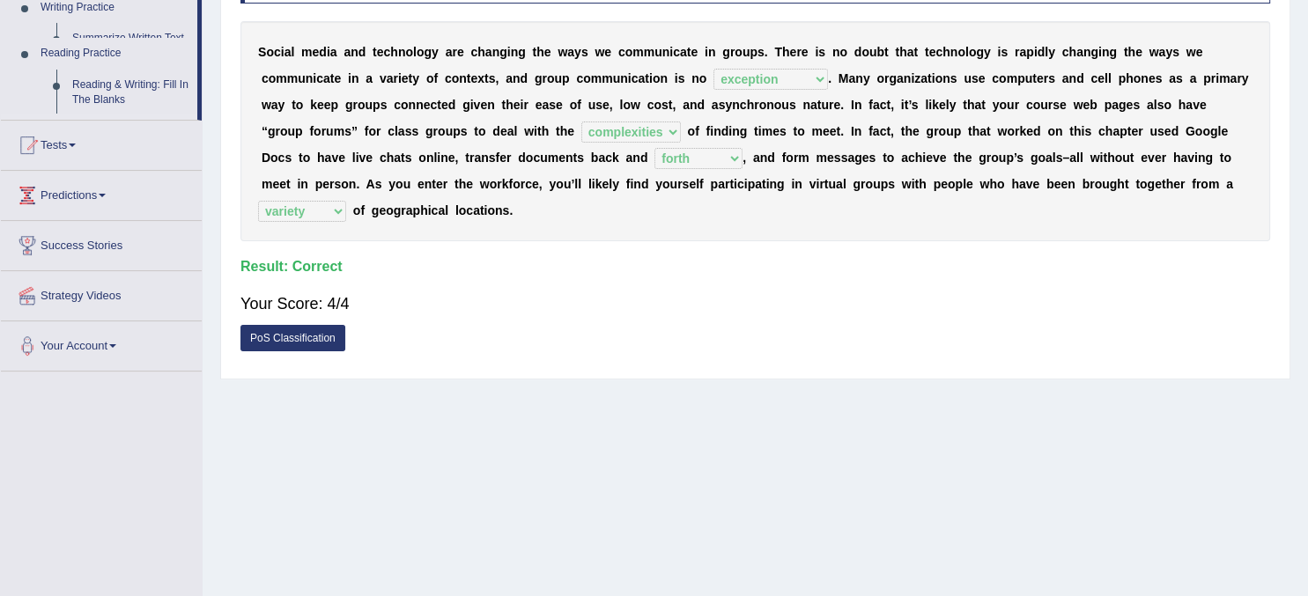
scroll to position [0, 0]
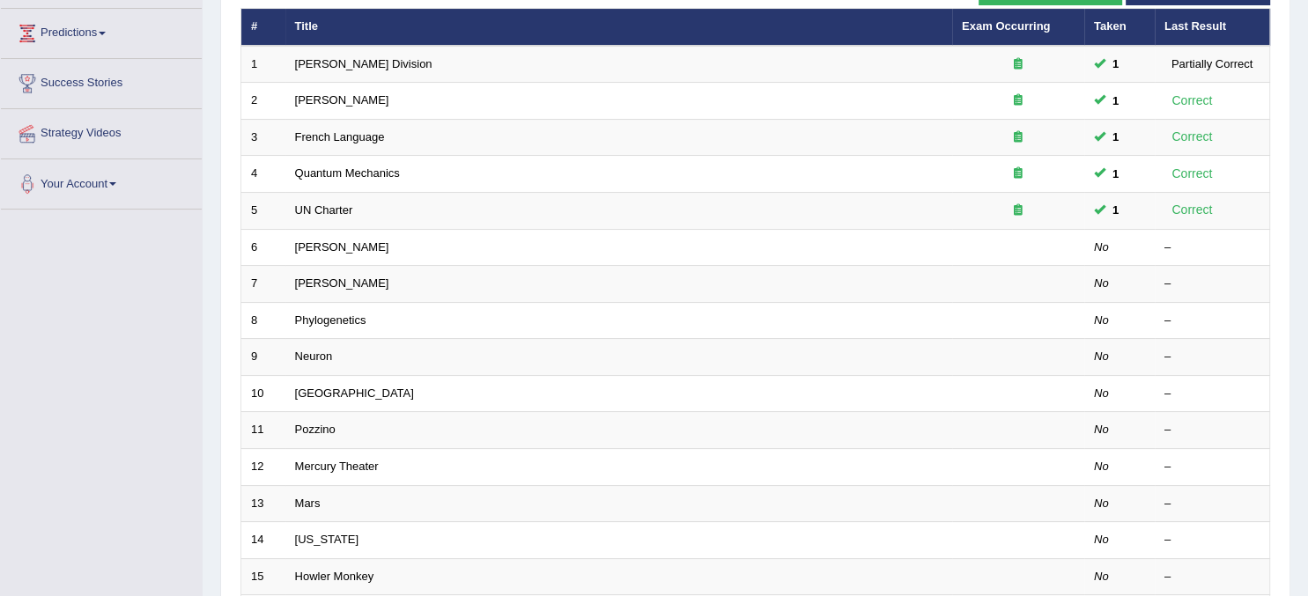
scroll to position [234, 0]
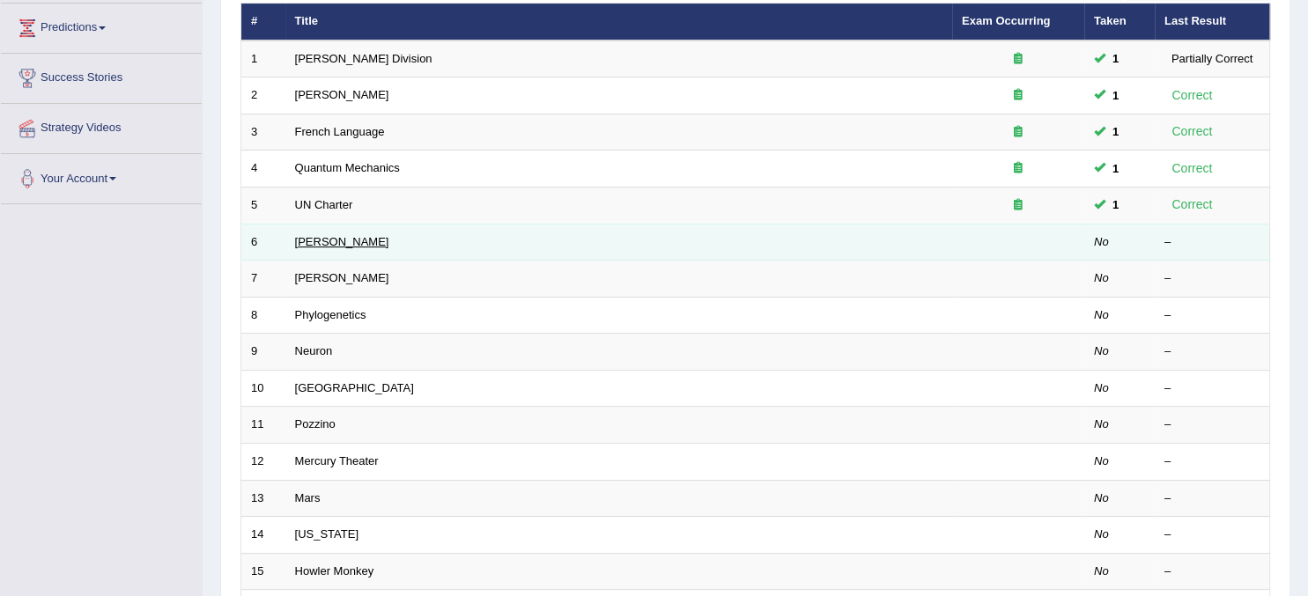
click at [316, 239] on link "Harold" at bounding box center [342, 241] width 94 height 13
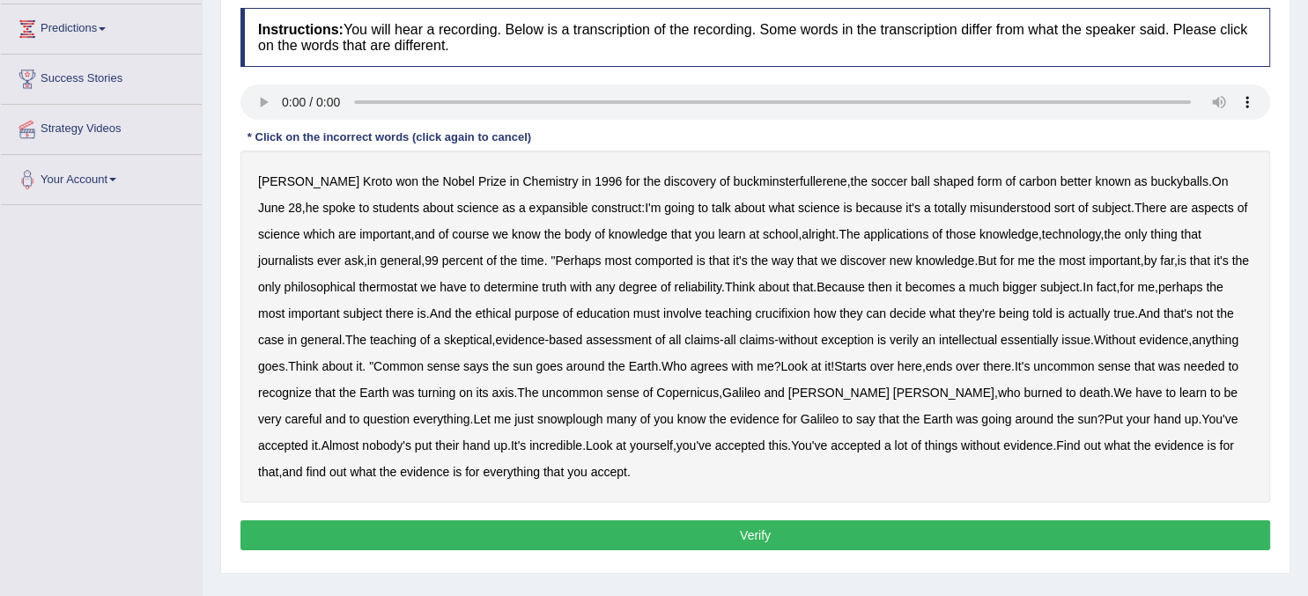
scroll to position [234, 0]
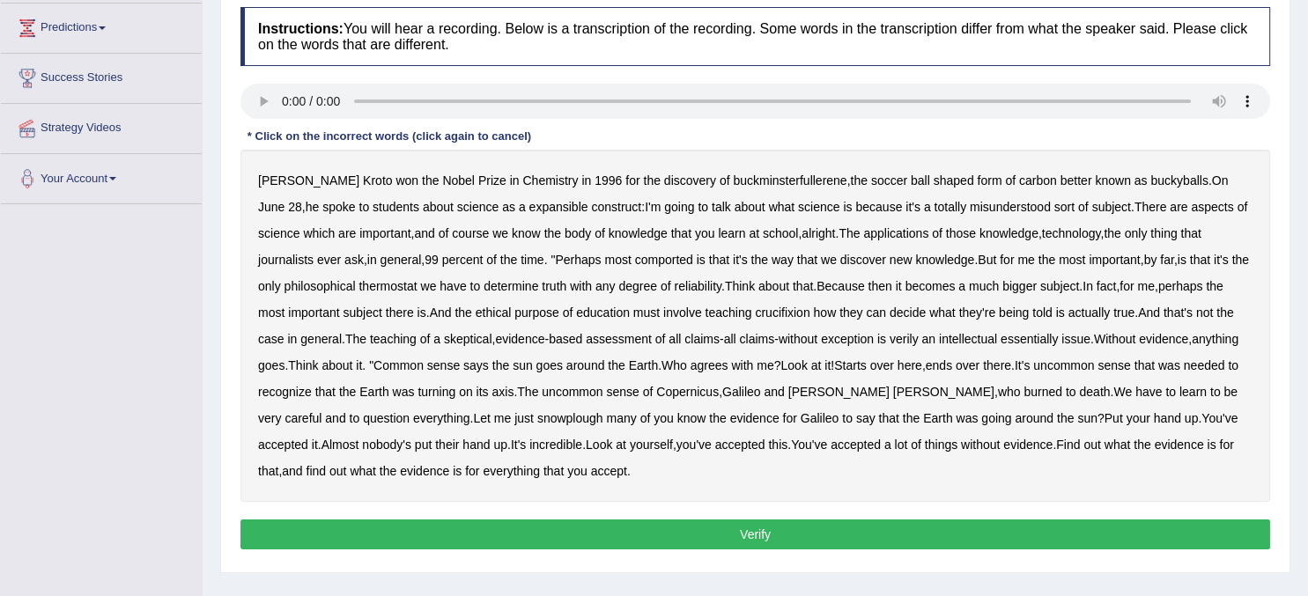
click at [529, 212] on b "expansible" at bounding box center [558, 207] width 59 height 14
click at [635, 263] on b "comported" at bounding box center [664, 260] width 58 height 14
click at [366, 290] on b "thermostat" at bounding box center [388, 286] width 58 height 14
click at [833, 281] on b "Because" at bounding box center [841, 286] width 48 height 14
click at [763, 311] on b "crucifixion" at bounding box center [782, 313] width 55 height 14
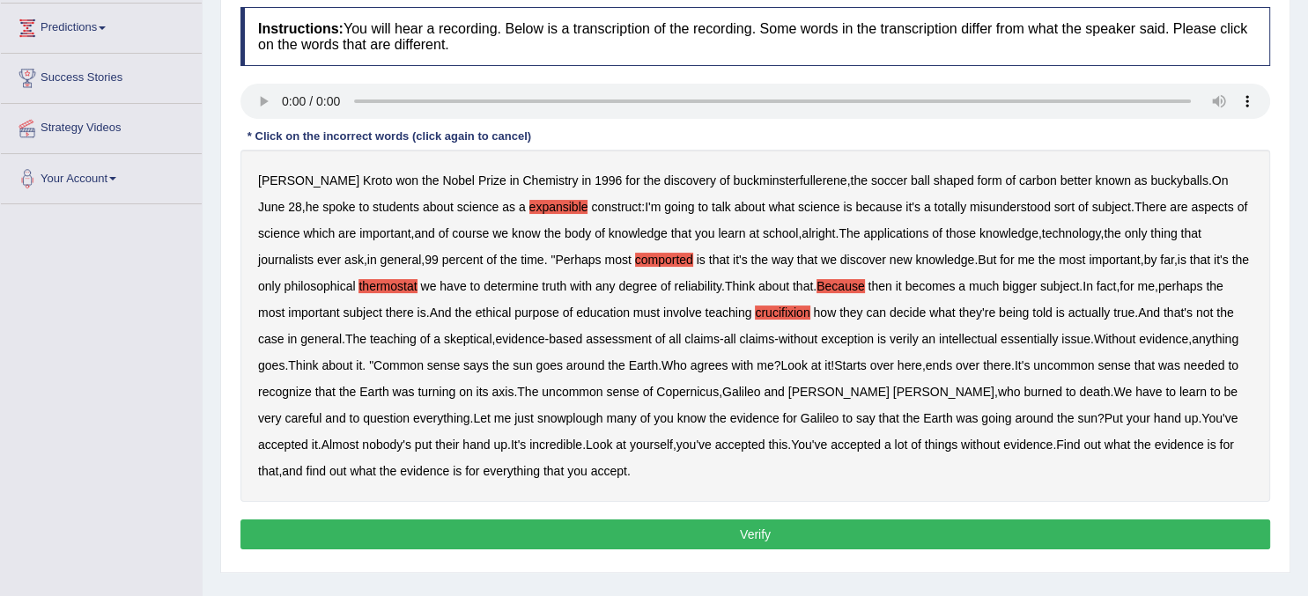
click at [890, 336] on b "verily" at bounding box center [904, 339] width 29 height 14
click at [1001, 340] on b "essentially" at bounding box center [1029, 339] width 57 height 14
click at [537, 420] on b "snowplough" at bounding box center [570, 418] width 66 height 14
click at [822, 286] on b "Because" at bounding box center [841, 286] width 48 height 14
click at [831, 529] on button "Verify" at bounding box center [755, 535] width 1030 height 30
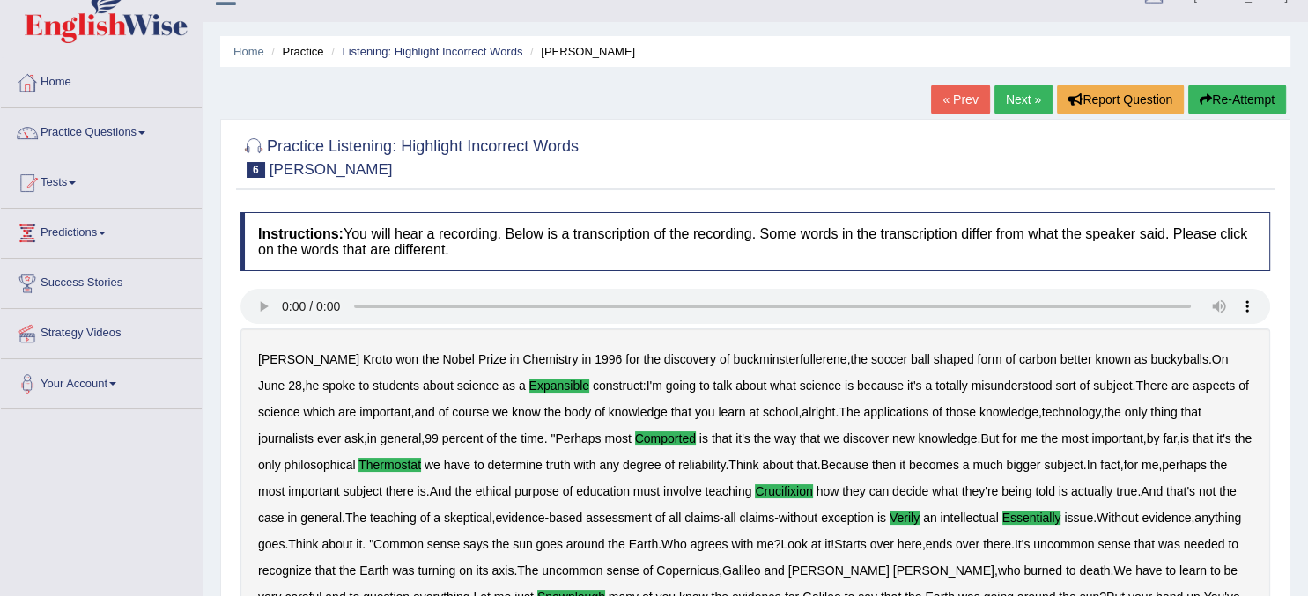
scroll to position [26, 0]
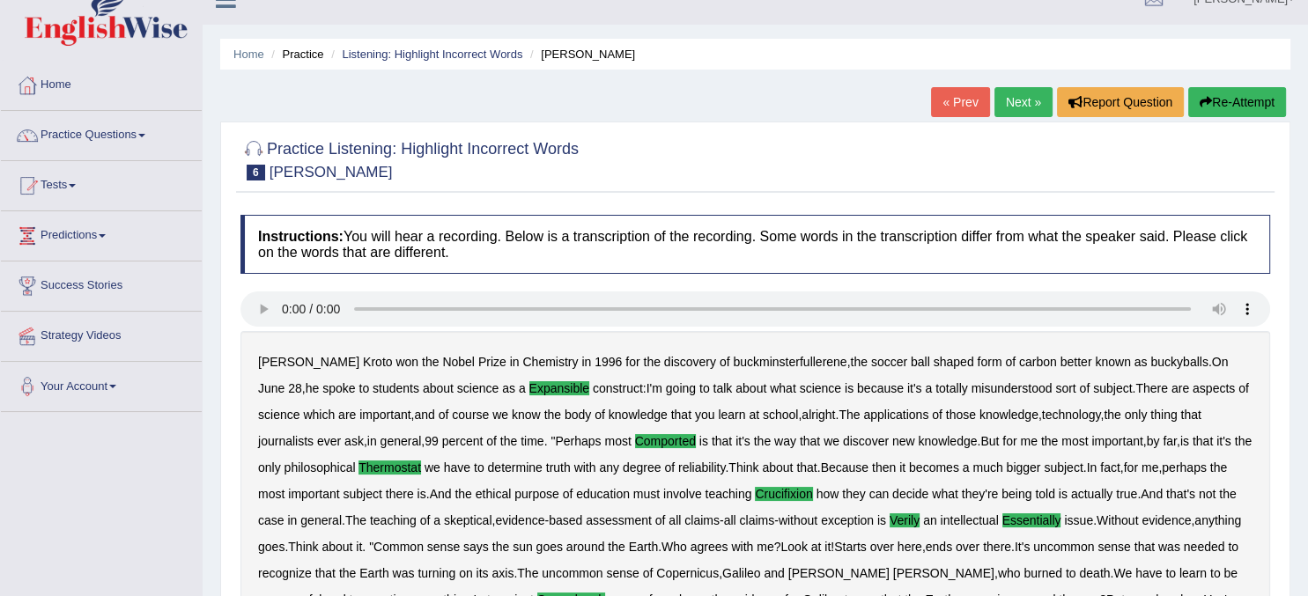
click at [1017, 101] on link "Next »" at bounding box center [1024, 102] width 58 height 30
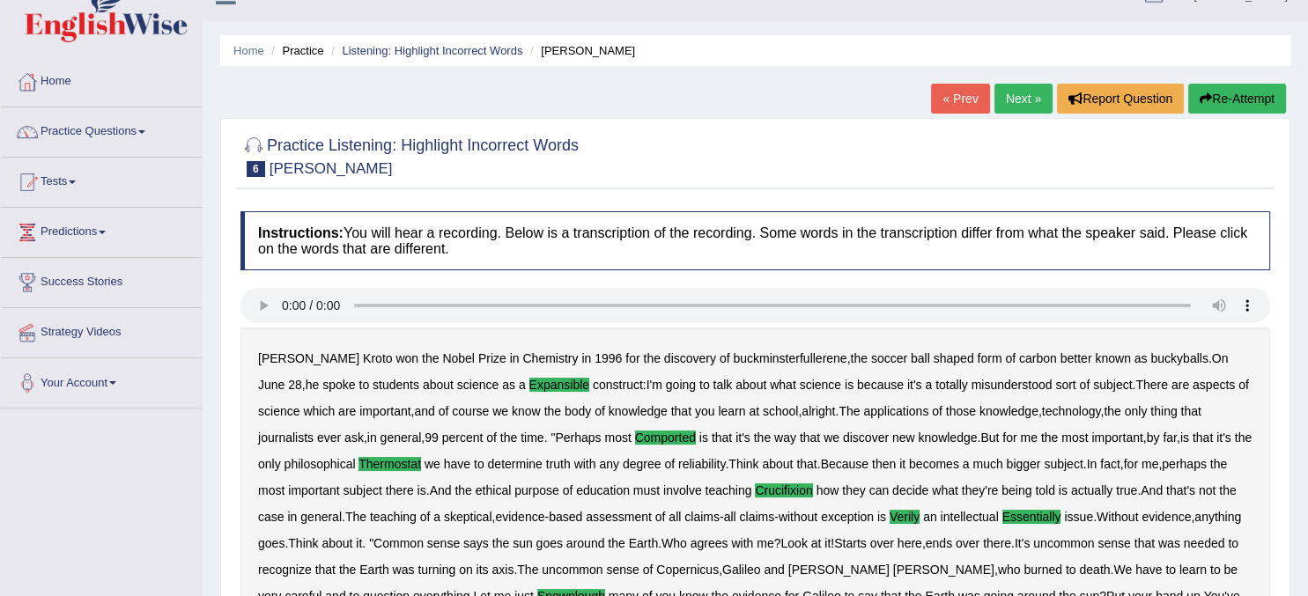
scroll to position [31, 0]
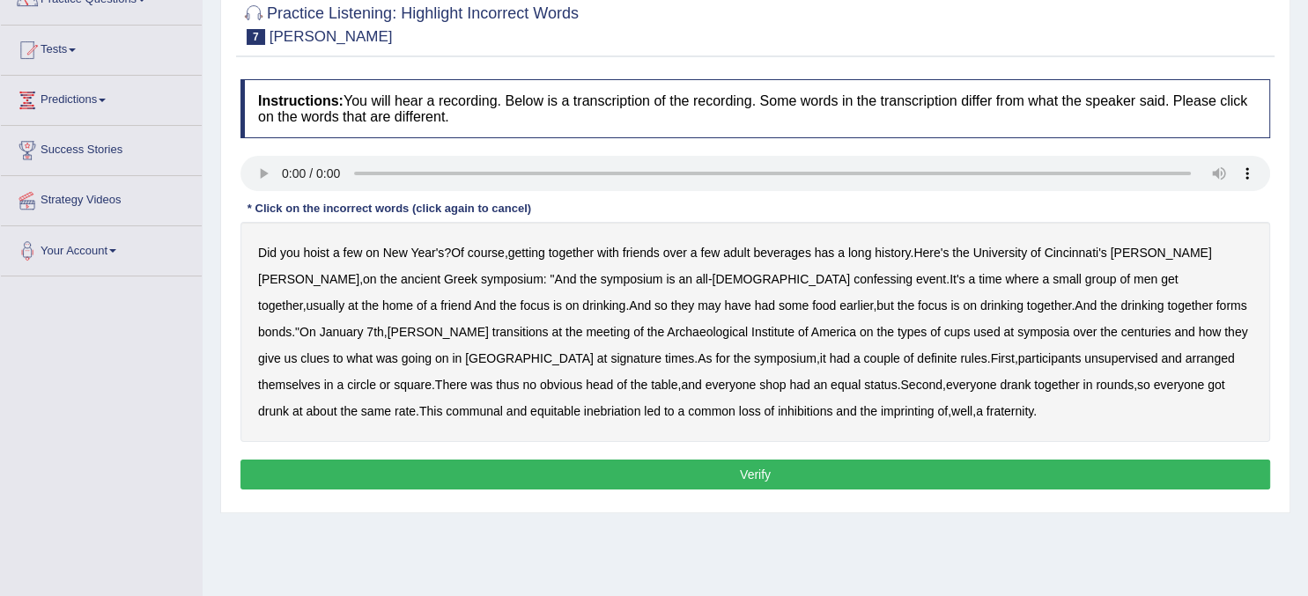
scroll to position [221, 0]
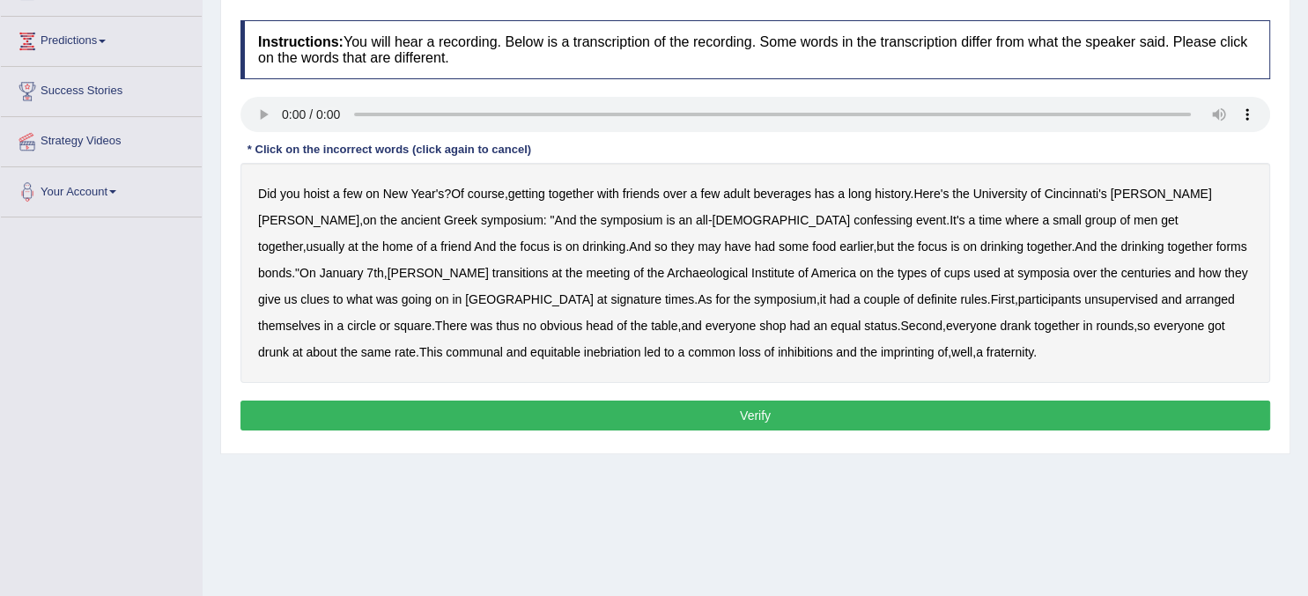
click at [854, 215] on b "confessing" at bounding box center [883, 220] width 59 height 14
click at [755, 245] on b "had" at bounding box center [765, 247] width 20 height 14
click at [549, 266] on b "transitions" at bounding box center [520, 273] width 56 height 14
click at [662, 292] on b "signature" at bounding box center [635, 299] width 51 height 14
click at [1084, 304] on b "unsupervised" at bounding box center [1120, 299] width 73 height 14
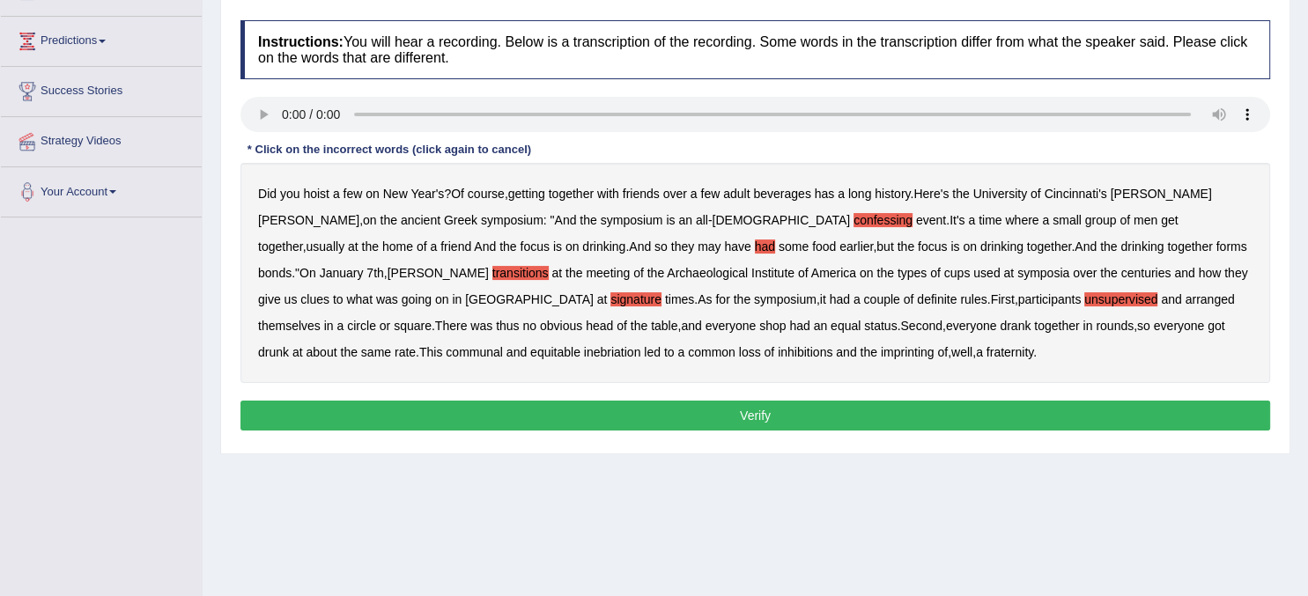
click at [759, 328] on b "shop" at bounding box center [772, 326] width 26 height 14
click at [881, 355] on b "imprinting" at bounding box center [908, 352] width 54 height 14
click at [653, 423] on button "Verify" at bounding box center [755, 416] width 1030 height 30
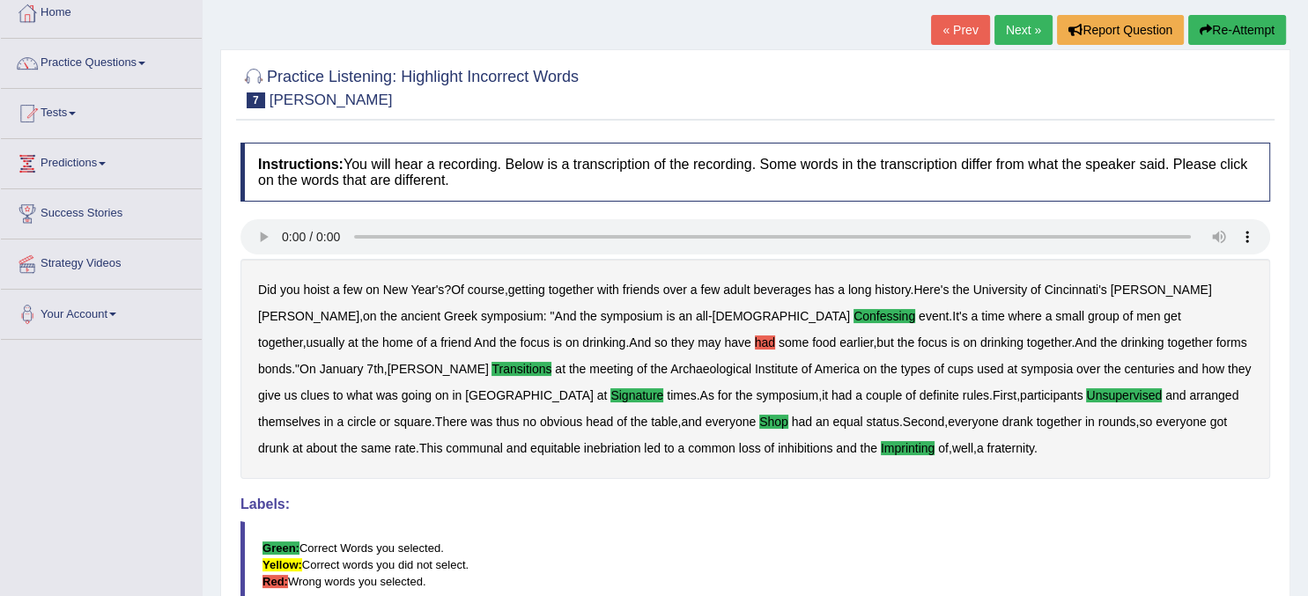
scroll to position [98, 0]
click at [1015, 35] on link "Next »" at bounding box center [1024, 31] width 58 height 30
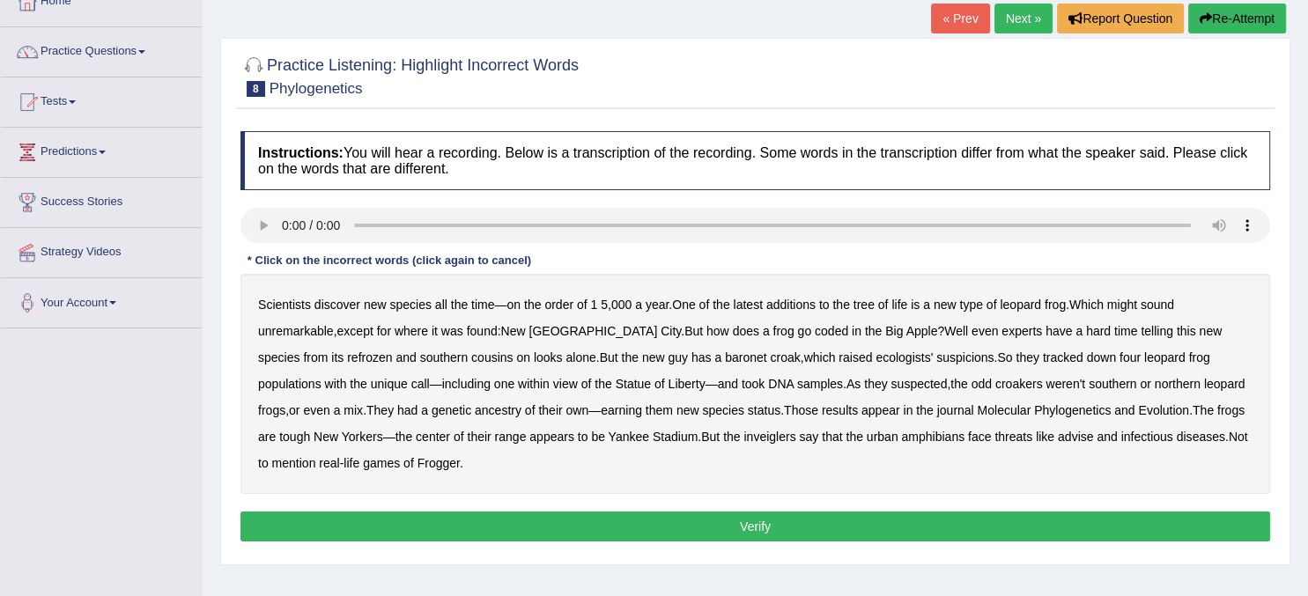
scroll to position [114, 0]
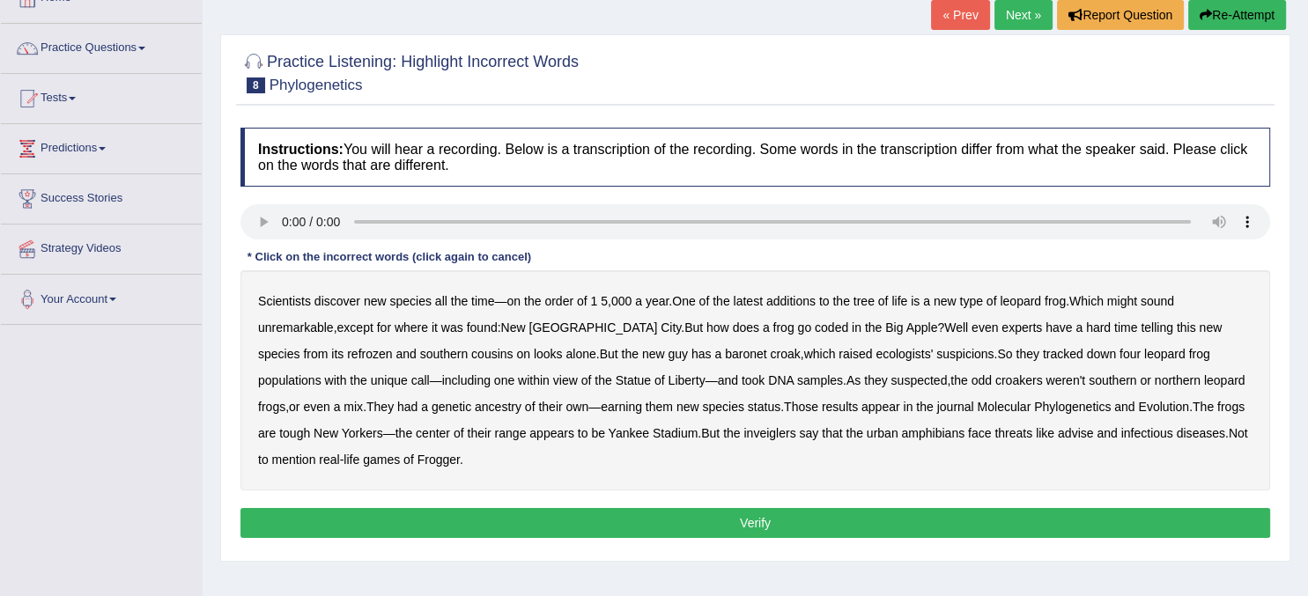
click at [815, 328] on b "coded" at bounding box center [831, 328] width 33 height 14
click at [347, 352] on b "refrozen" at bounding box center [369, 354] width 45 height 14
click at [725, 354] on b "baronet" at bounding box center [745, 354] width 41 height 14
click at [495, 434] on b "range" at bounding box center [511, 433] width 32 height 14
click at [743, 432] on b "inveiglers" at bounding box center [769, 433] width 52 height 14
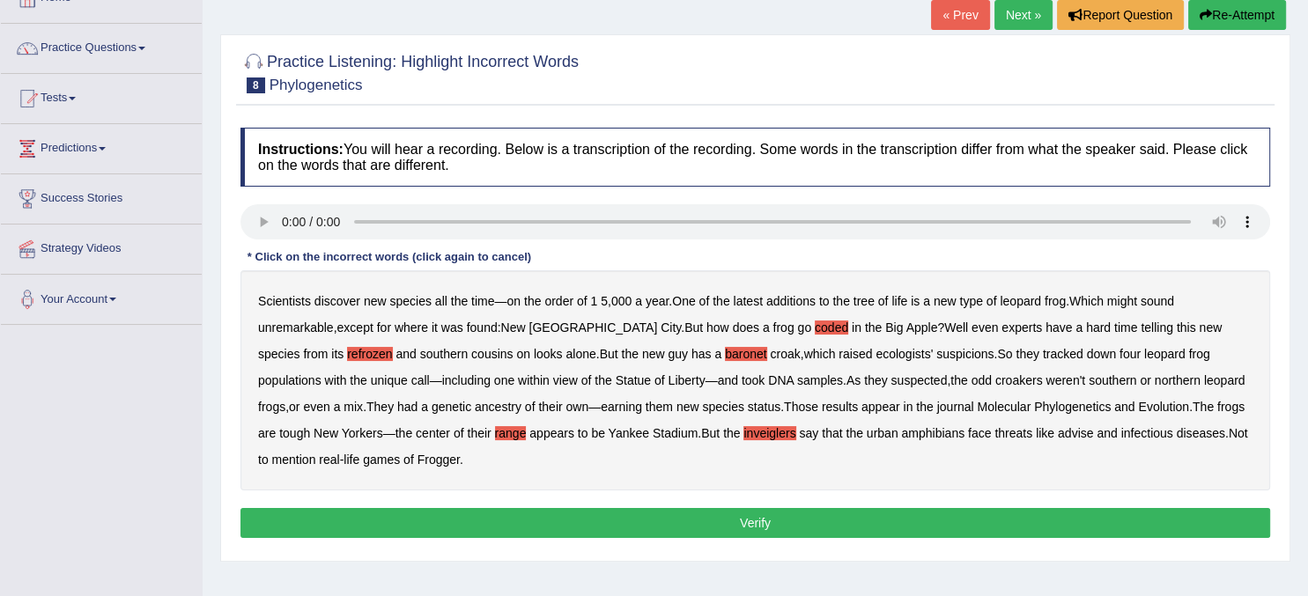
click at [1058, 432] on b "advise" at bounding box center [1075, 433] width 35 height 14
click at [495, 437] on b "range" at bounding box center [511, 433] width 32 height 14
click at [581, 526] on button "Verify" at bounding box center [755, 523] width 1030 height 30
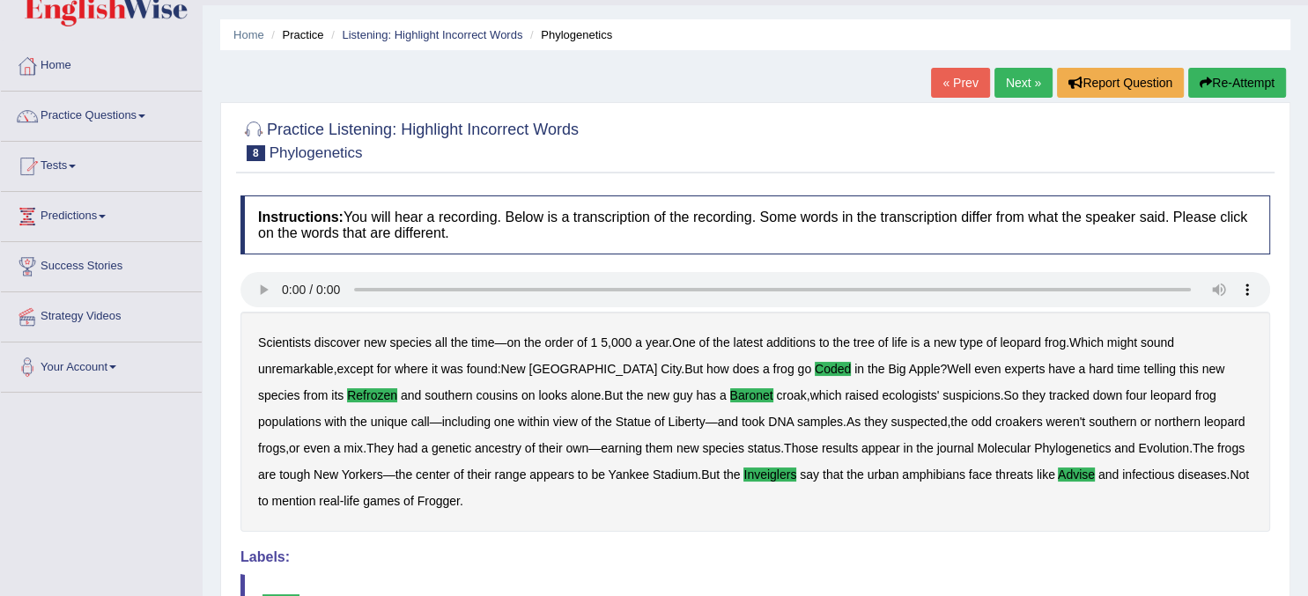
scroll to position [0, 0]
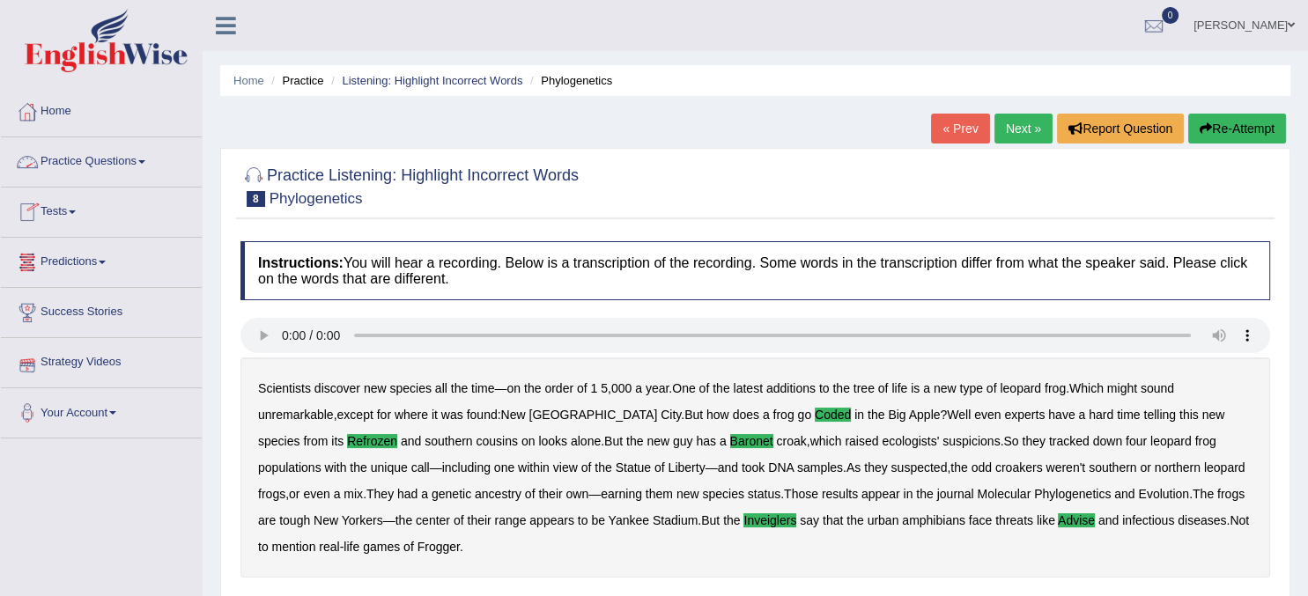
click at [151, 155] on link "Practice Questions" at bounding box center [101, 159] width 201 height 44
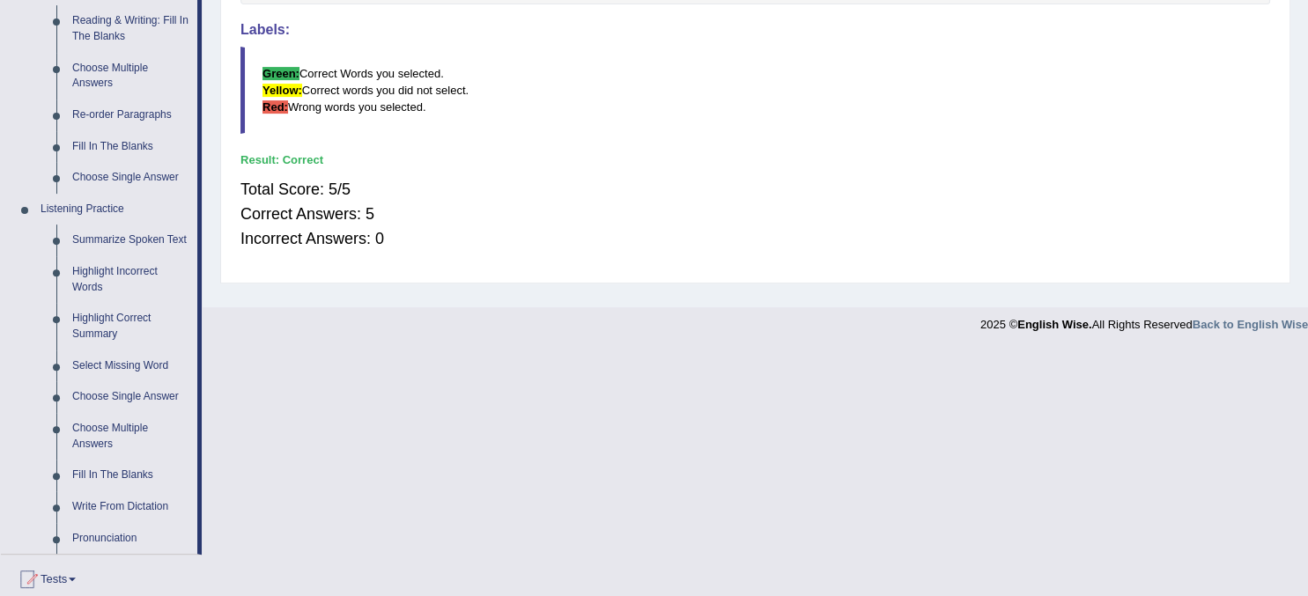
scroll to position [576, 0]
click at [92, 328] on link "Highlight Correct Summary" at bounding box center [130, 323] width 133 height 47
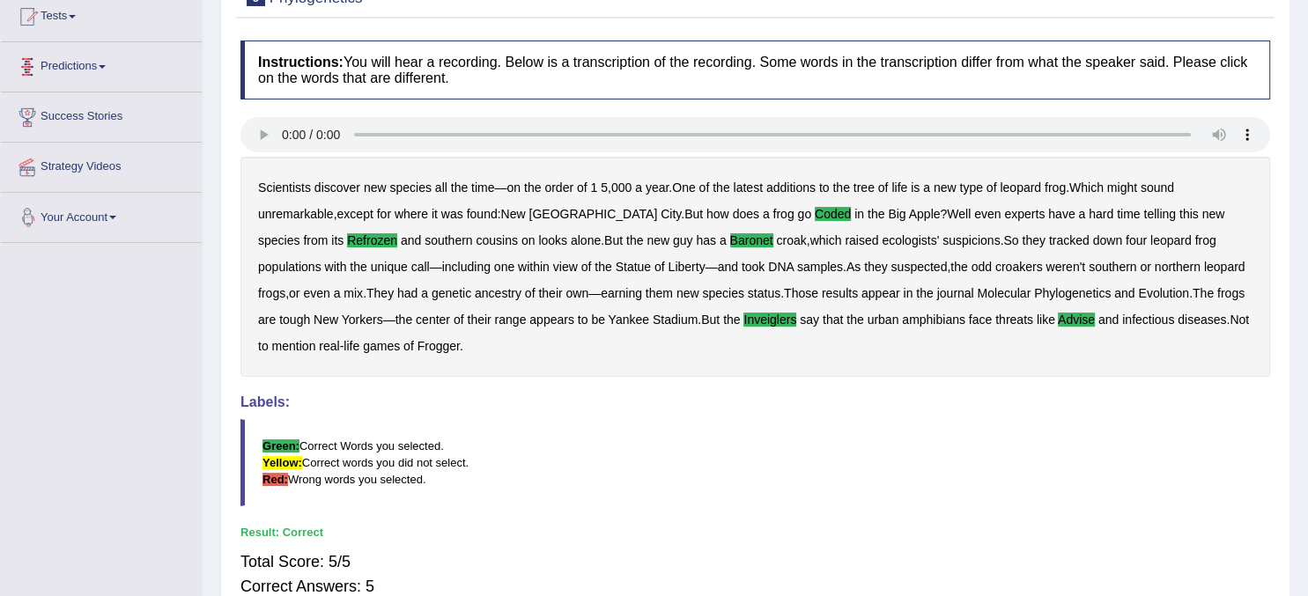
scroll to position [263, 0]
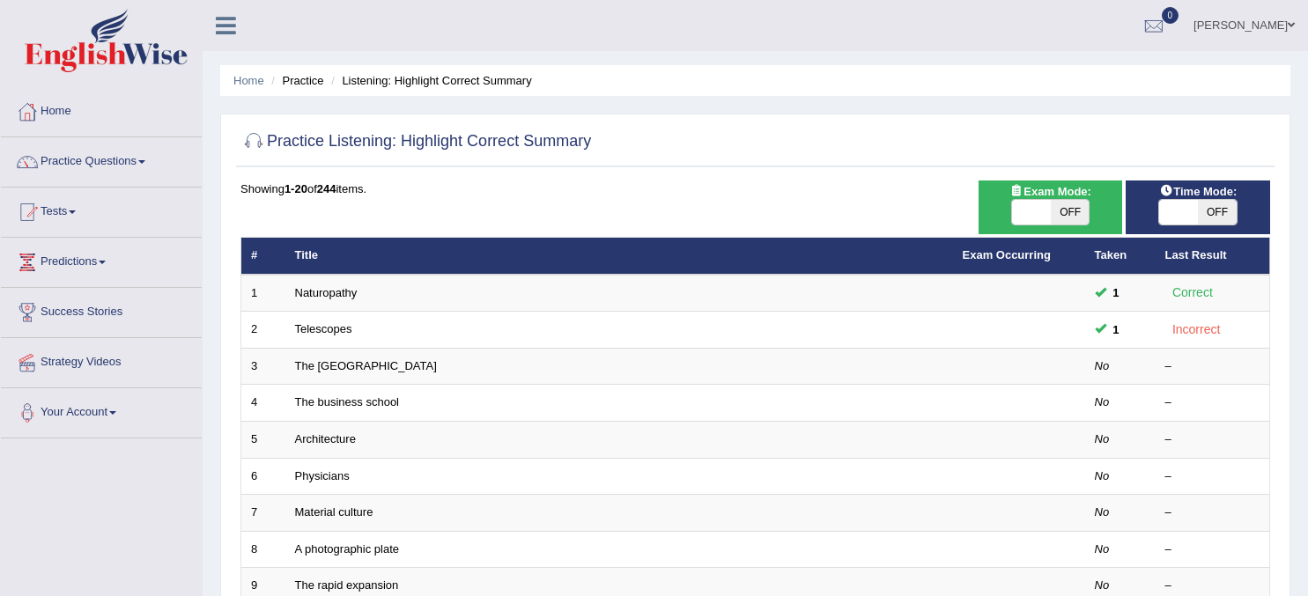
scroll to position [51, 0]
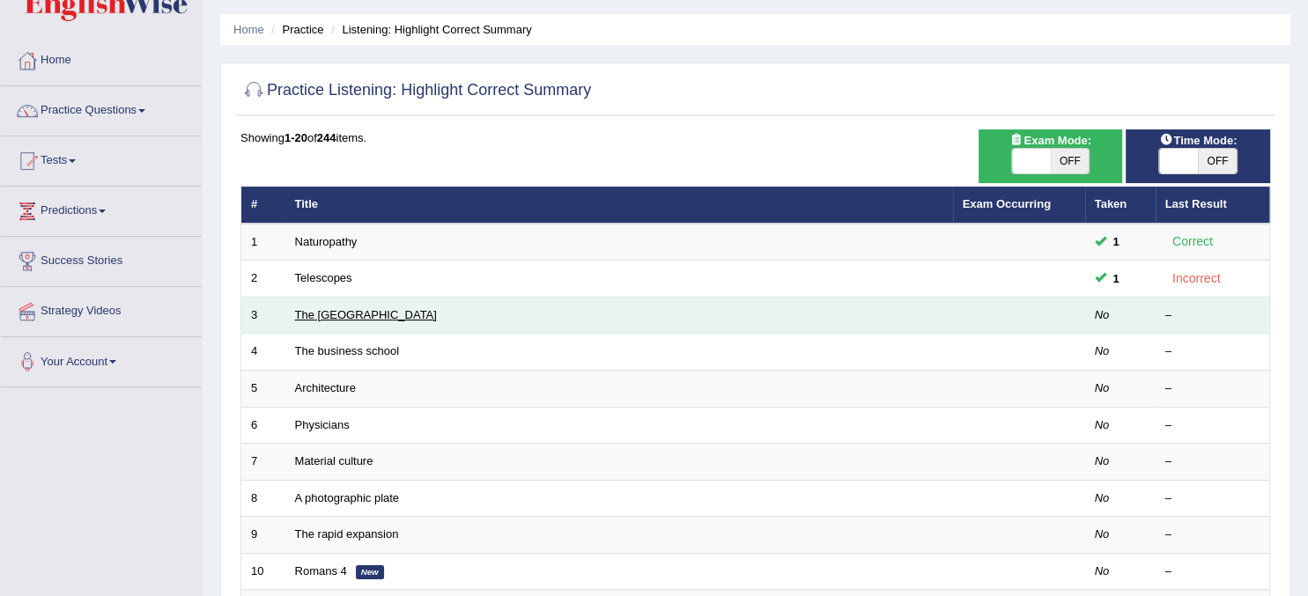
click at [354, 308] on link "The [GEOGRAPHIC_DATA]" at bounding box center [366, 314] width 142 height 13
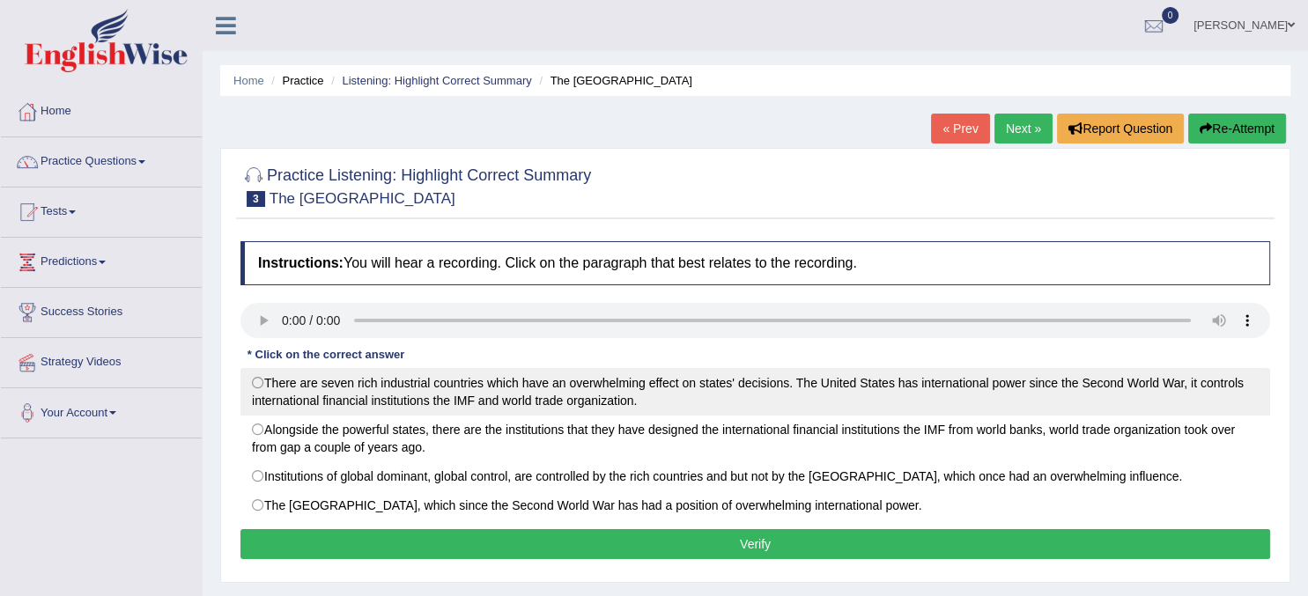
click at [256, 381] on label "There are seven rich industrial countries which have an overwhelming effect on …" at bounding box center [755, 392] width 1030 height 48
radio input "true"
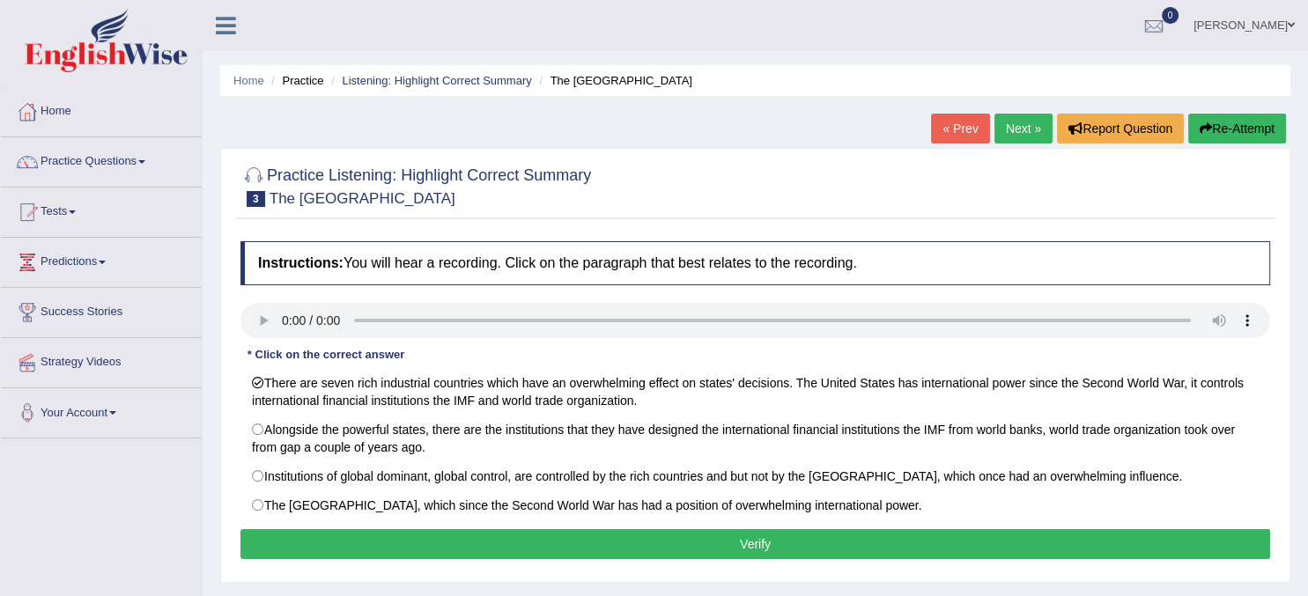
click at [337, 542] on button "Verify" at bounding box center [755, 544] width 1030 height 30
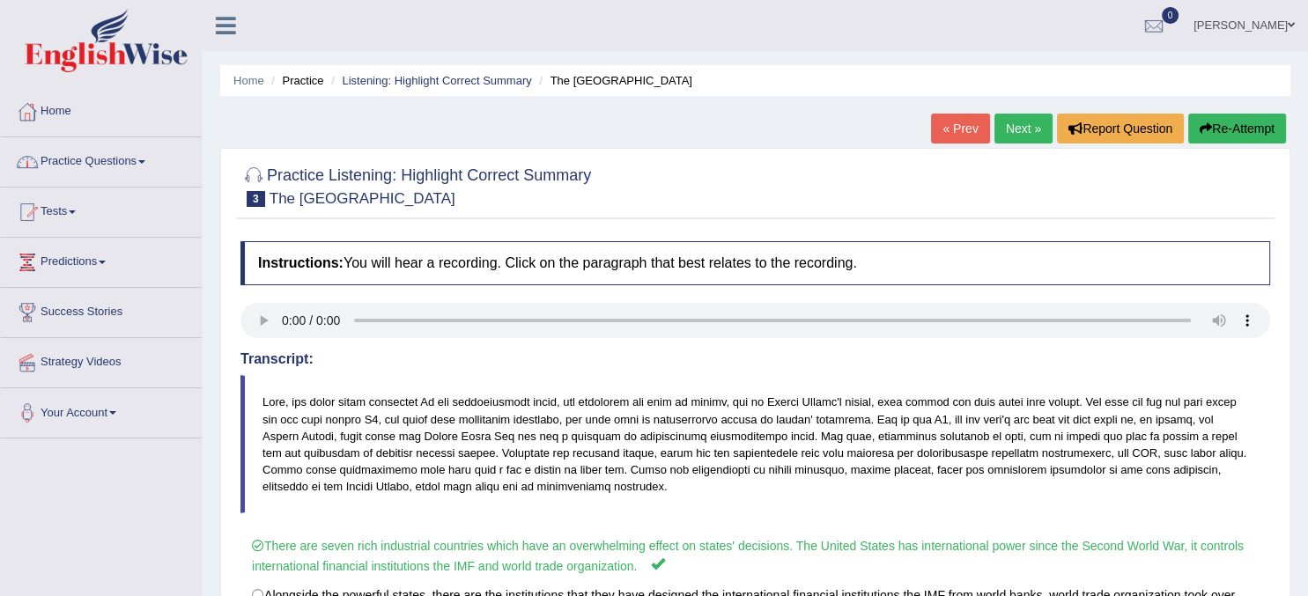
click at [70, 166] on link "Practice Questions" at bounding box center [101, 159] width 201 height 44
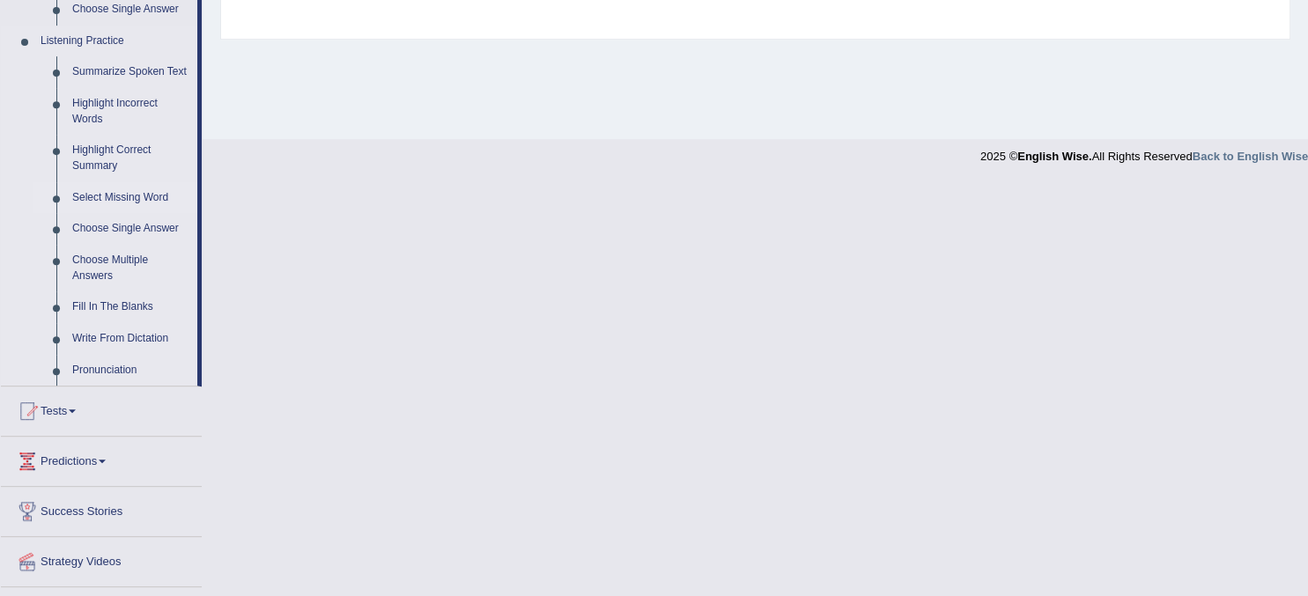
scroll to position [743, 0]
click at [112, 202] on link "Select Missing Word" at bounding box center [130, 197] width 133 height 32
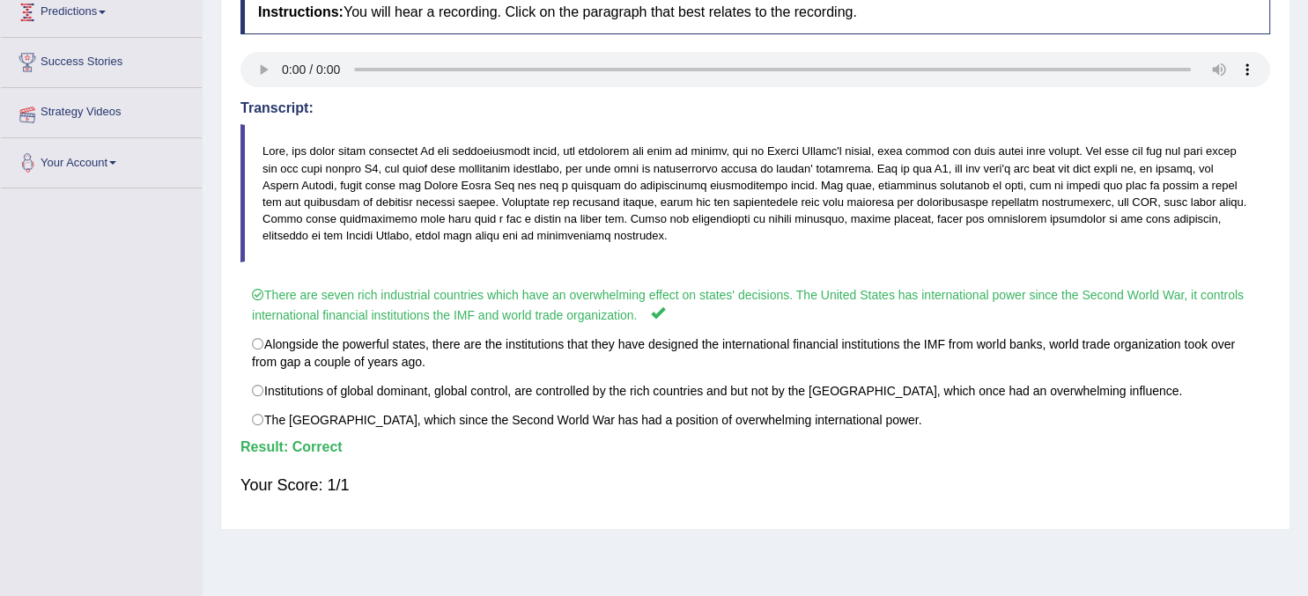
scroll to position [254, 0]
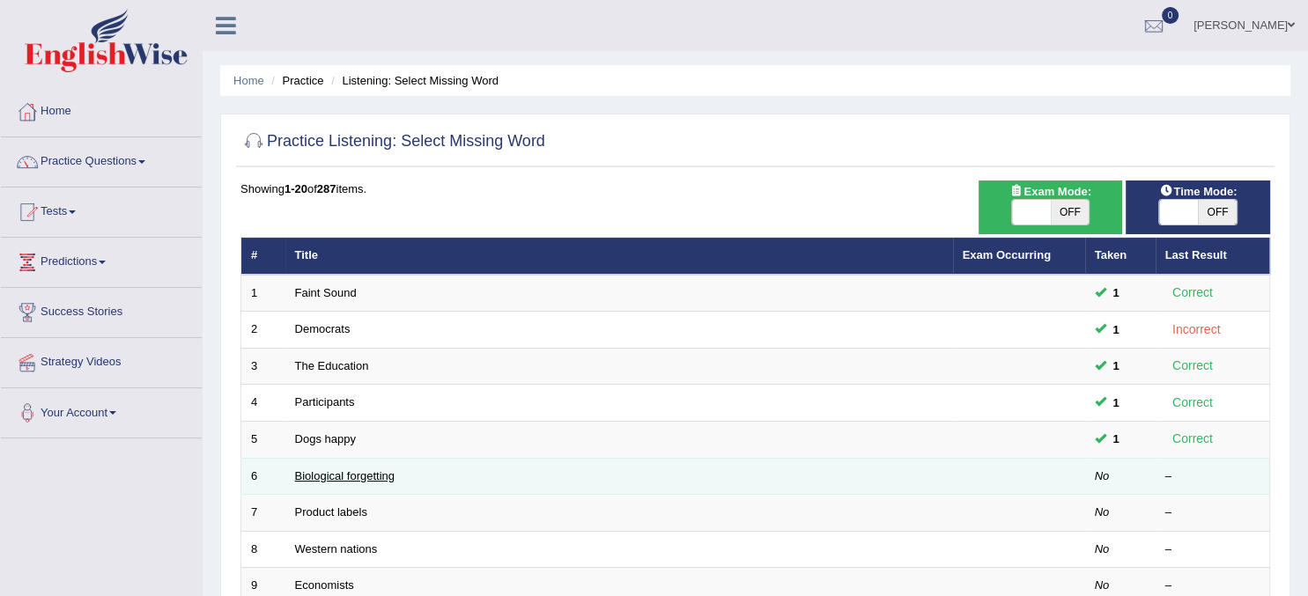
click at [347, 474] on link "Biological forgetting" at bounding box center [345, 476] width 100 height 13
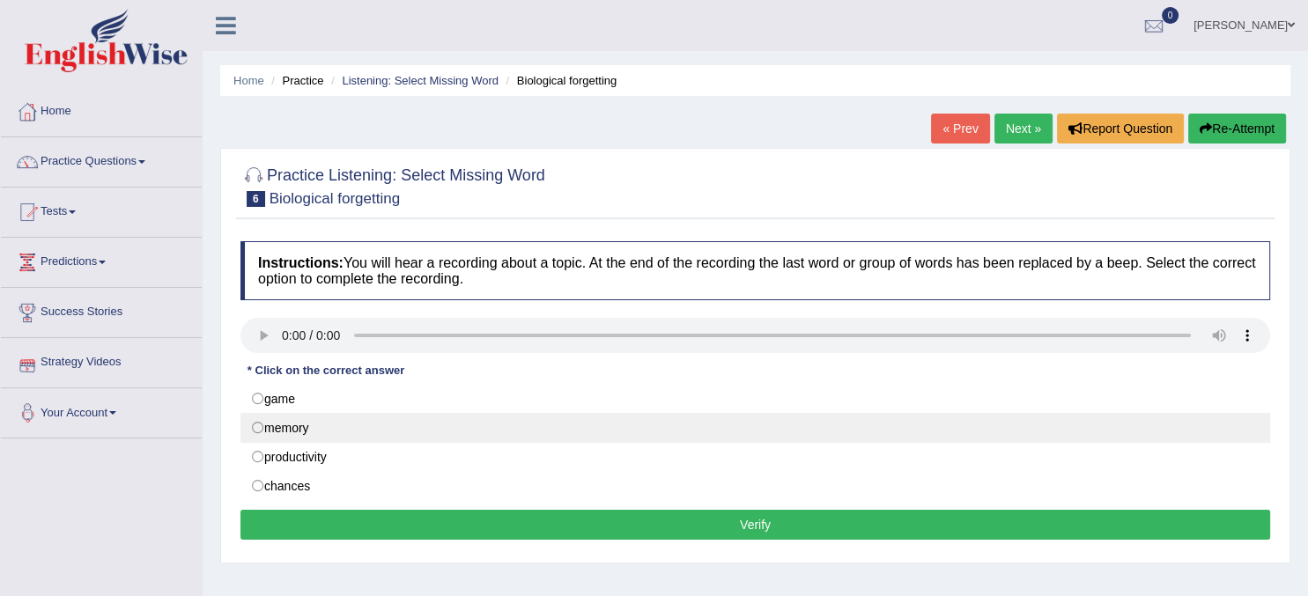
click at [262, 432] on label "memory" at bounding box center [755, 428] width 1030 height 30
radio input "true"
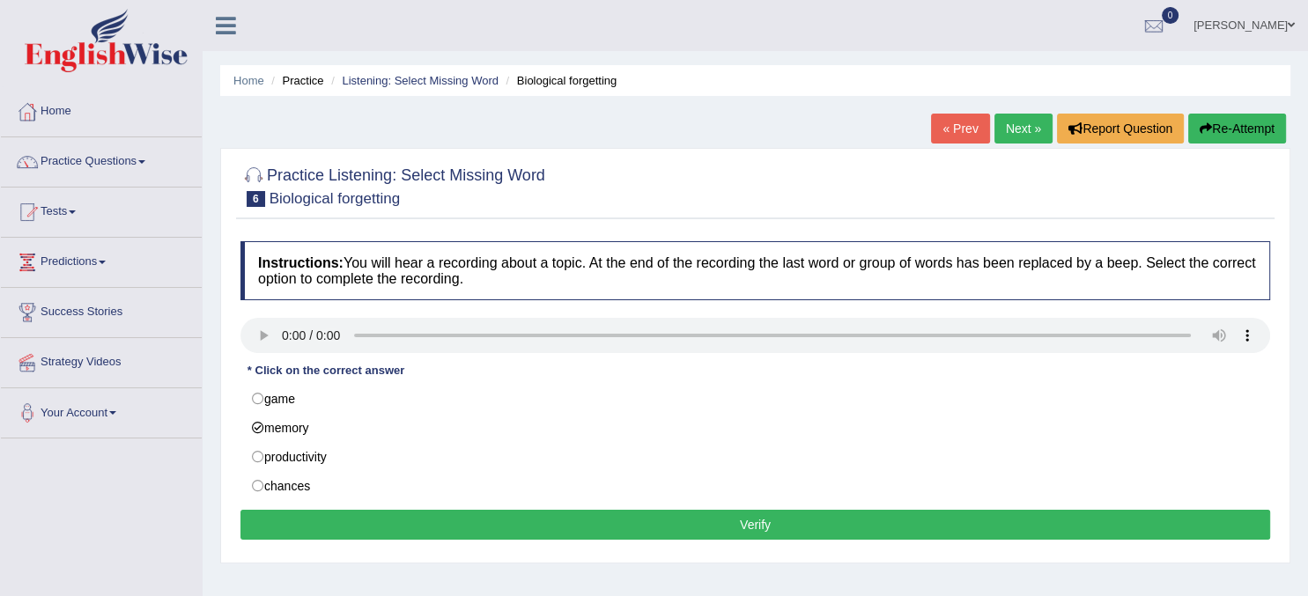
click at [427, 523] on button "Verify" at bounding box center [755, 525] width 1030 height 30
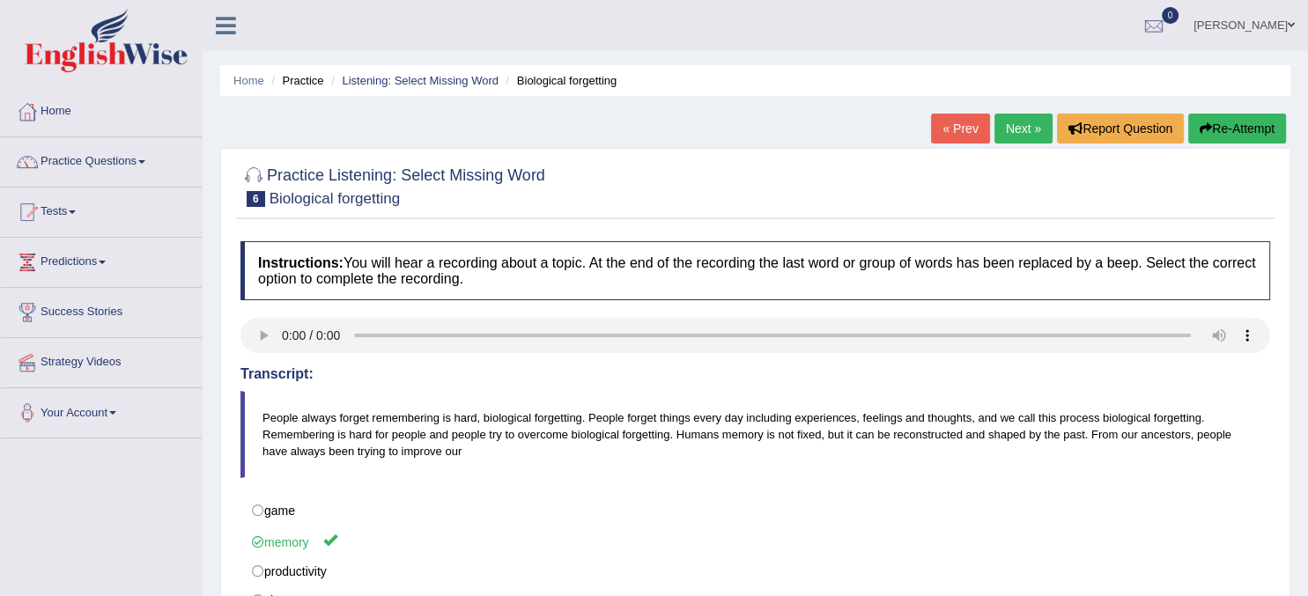
click at [1017, 129] on link "Next »" at bounding box center [1024, 129] width 58 height 30
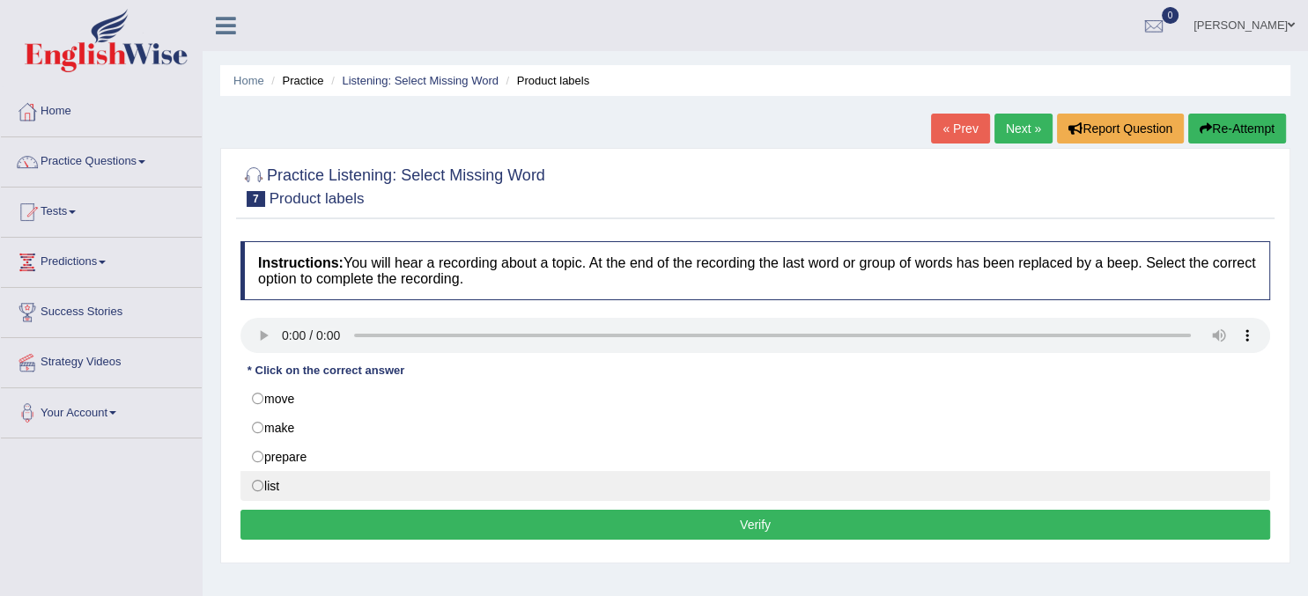
click at [263, 488] on label "list" at bounding box center [755, 486] width 1030 height 30
radio input "true"
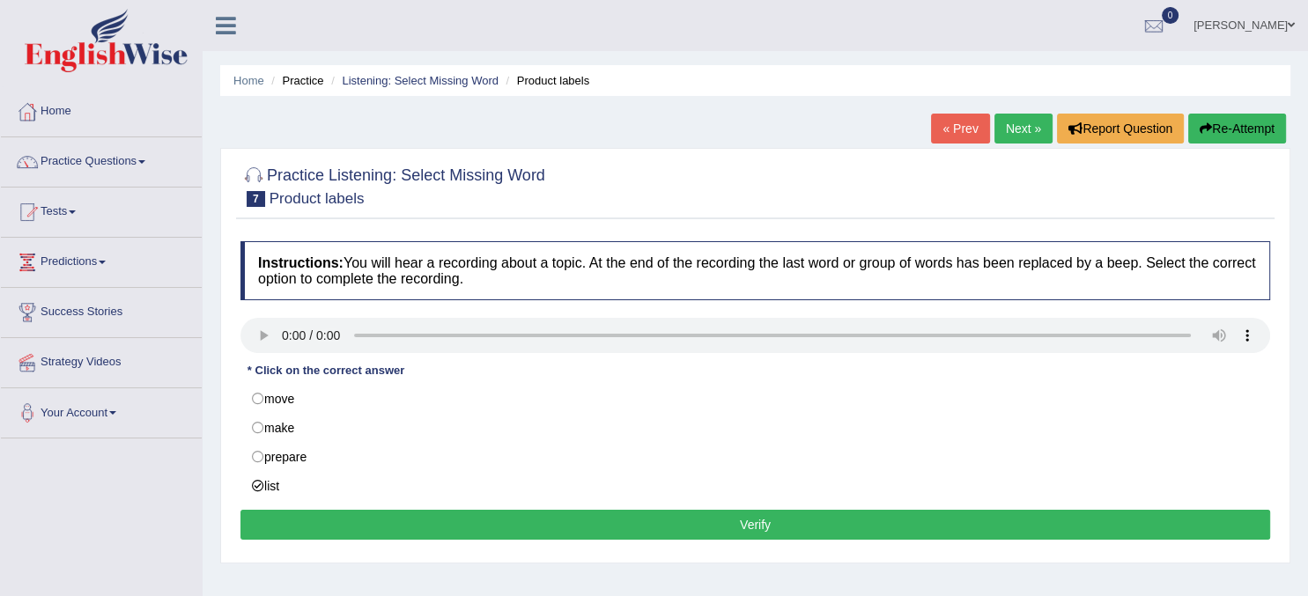
click at [319, 534] on button "Verify" at bounding box center [755, 525] width 1030 height 30
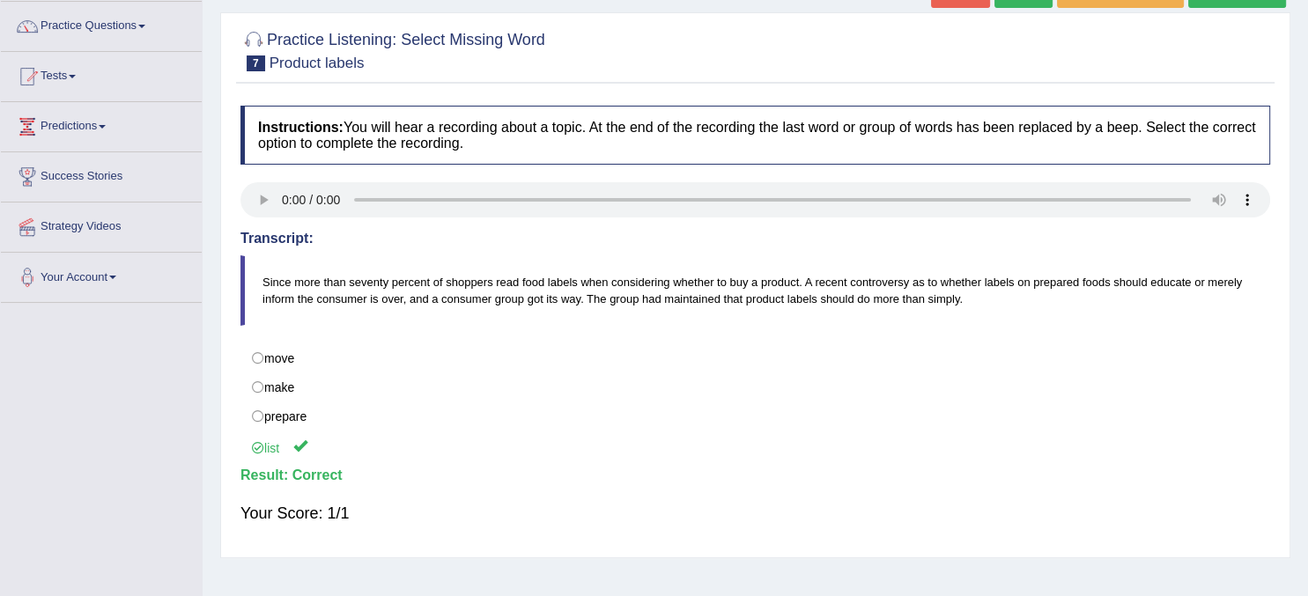
scroll to position [133, 0]
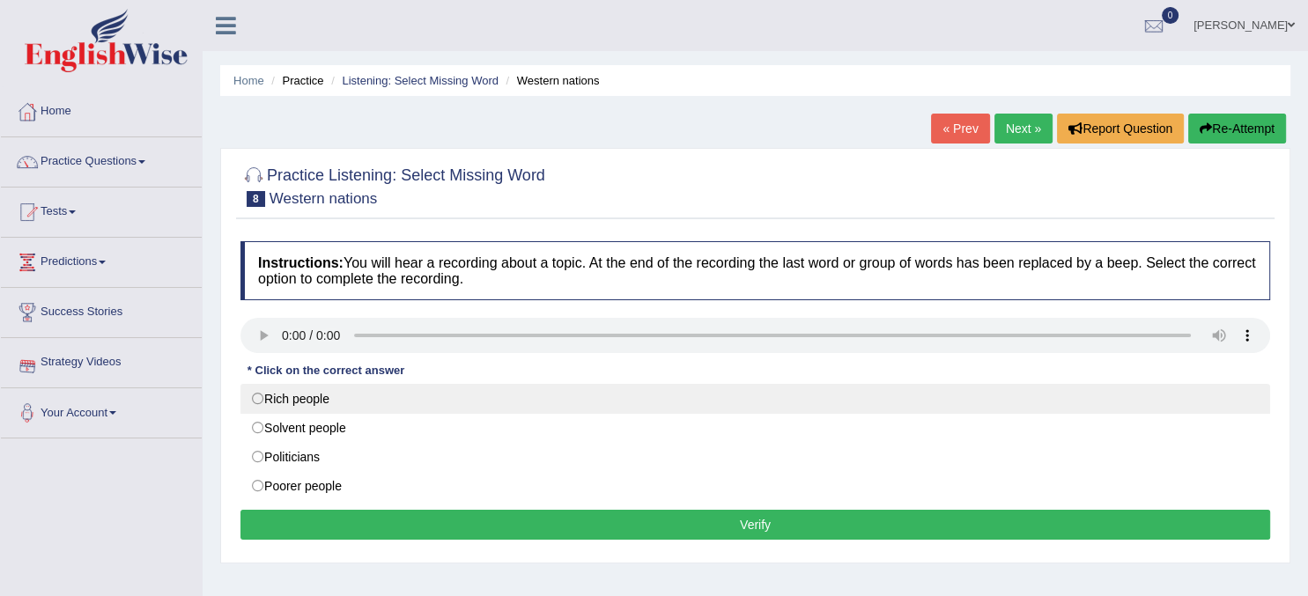
click at [257, 400] on label "Rich people" at bounding box center [755, 399] width 1030 height 30
radio input "true"
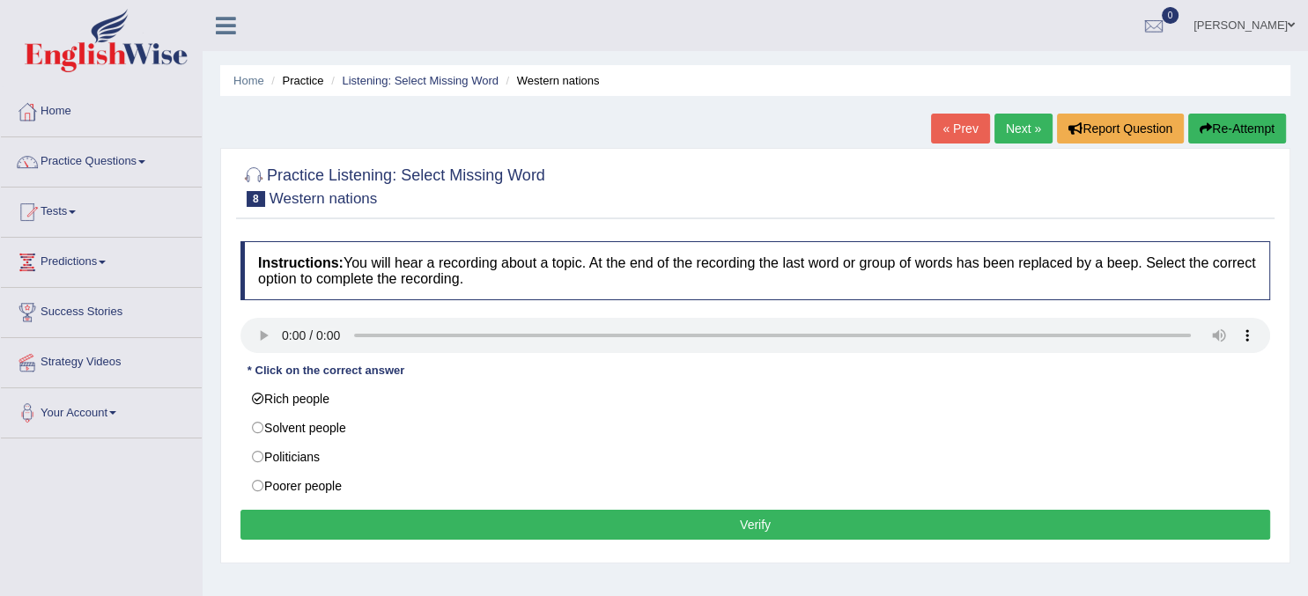
click at [498, 530] on button "Verify" at bounding box center [755, 525] width 1030 height 30
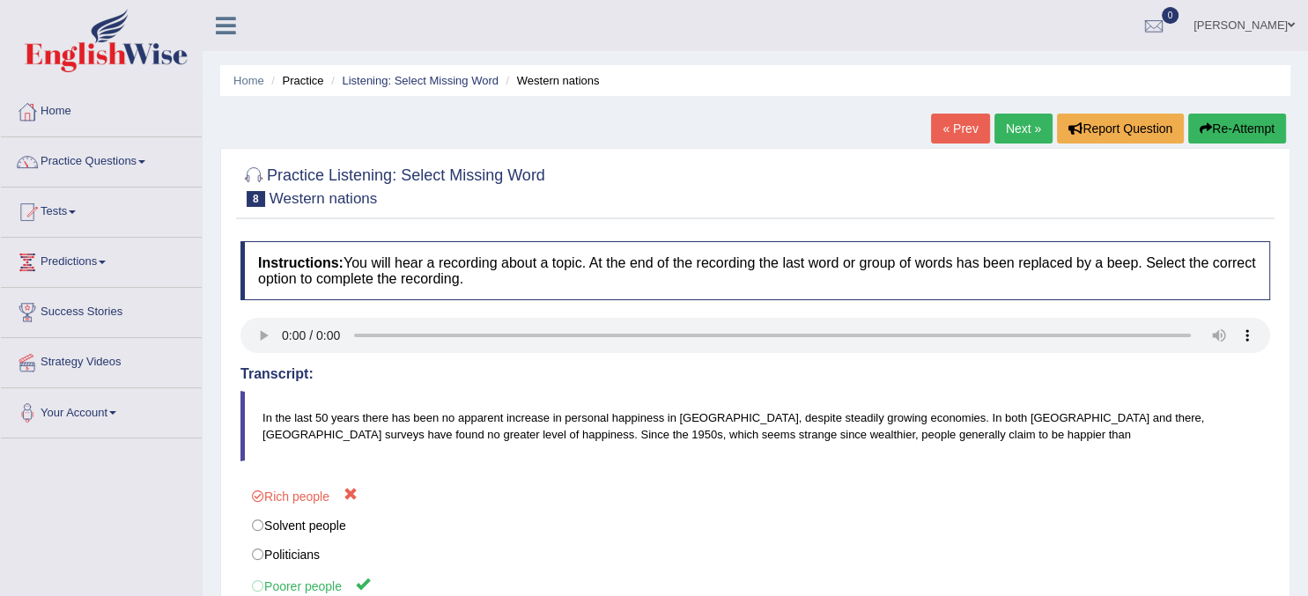
click at [1021, 129] on link "Next »" at bounding box center [1024, 129] width 58 height 30
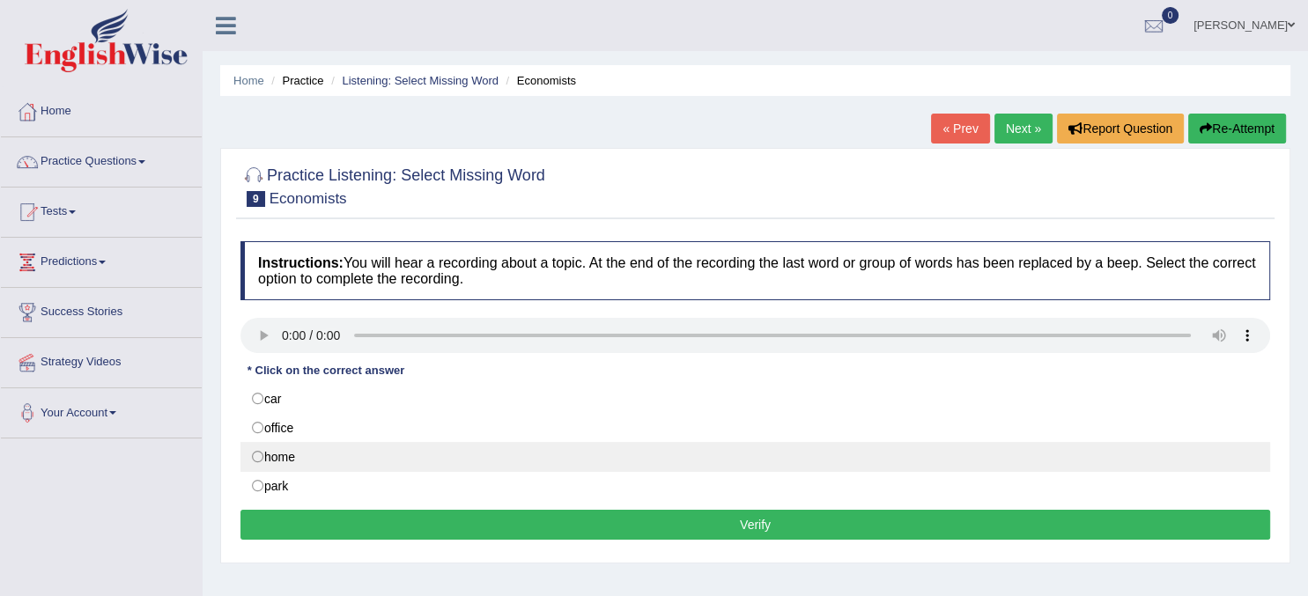
click at [257, 448] on label "home" at bounding box center [755, 457] width 1030 height 30
radio input "true"
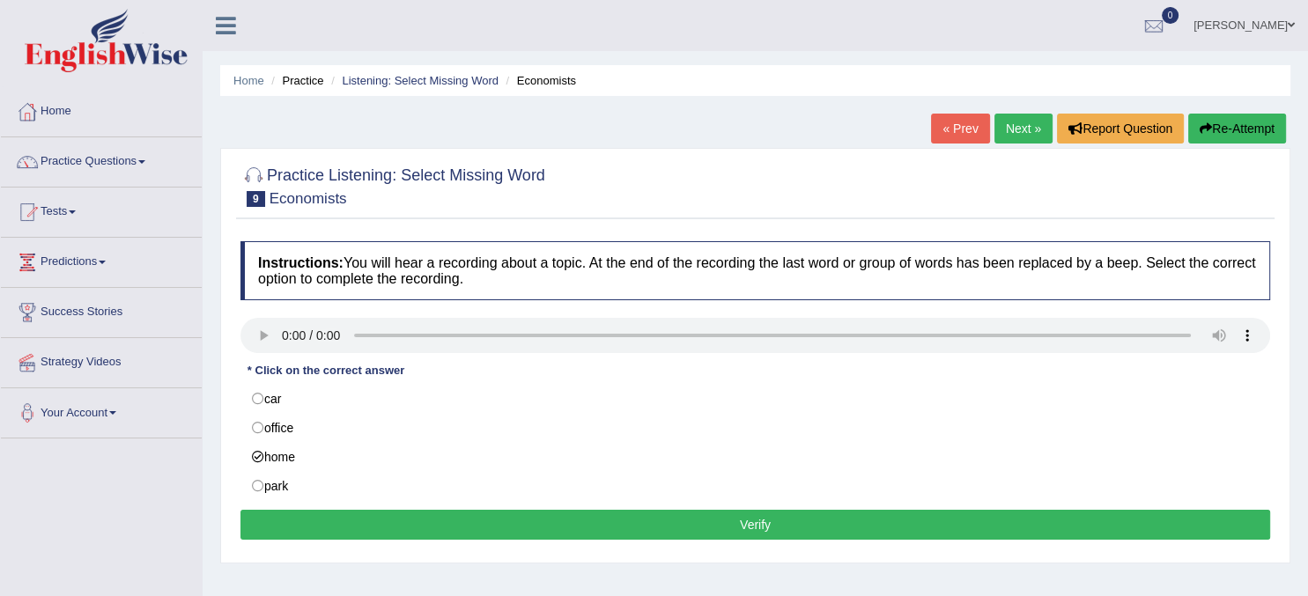
click at [403, 537] on button "Verify" at bounding box center [755, 525] width 1030 height 30
